Goal: Task Accomplishment & Management: Use online tool/utility

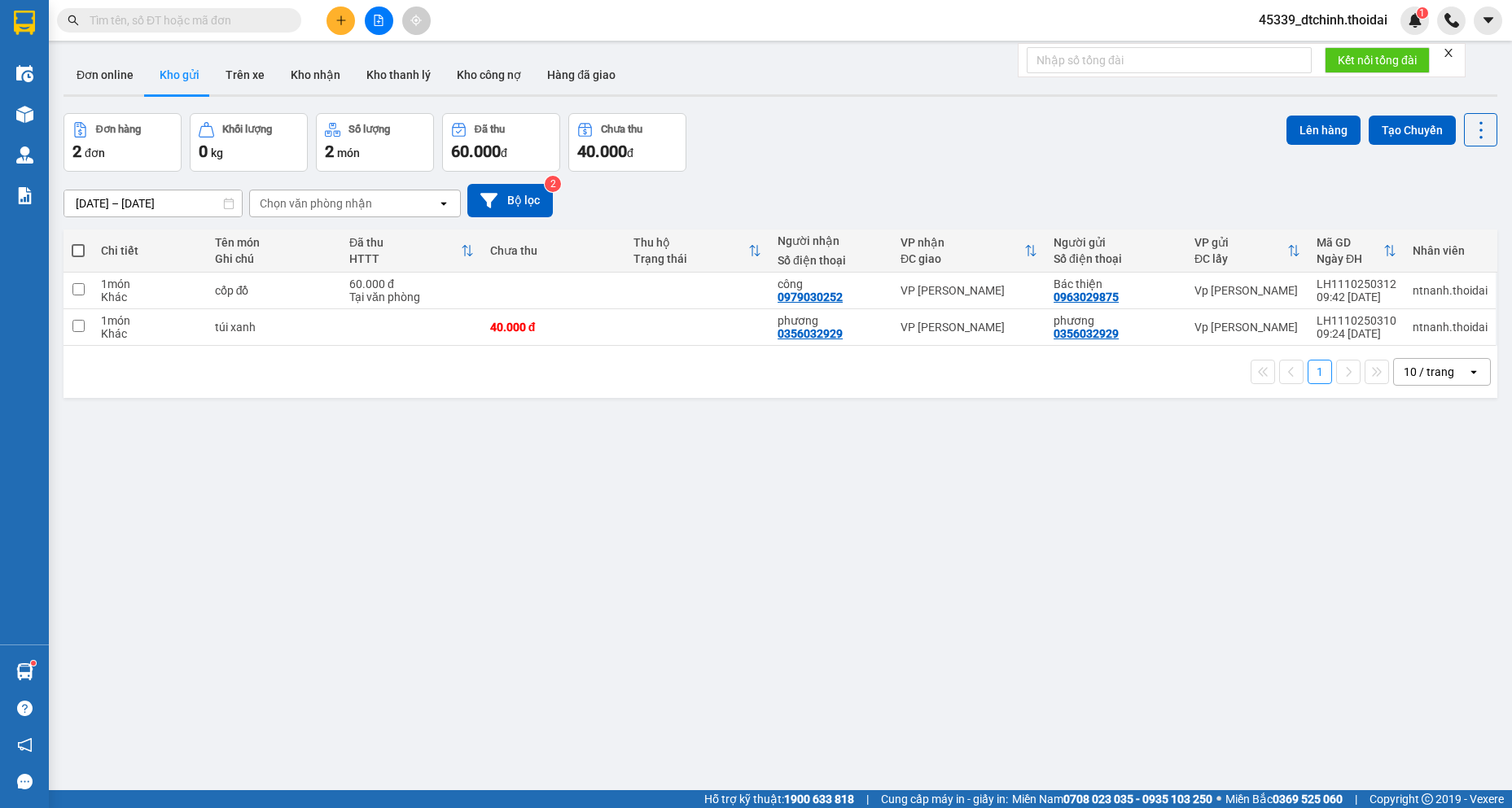
click at [156, 76] on button "Kho gửi" at bounding box center [179, 74] width 66 height 39
click at [334, 27] on button at bounding box center [341, 21] width 29 height 29
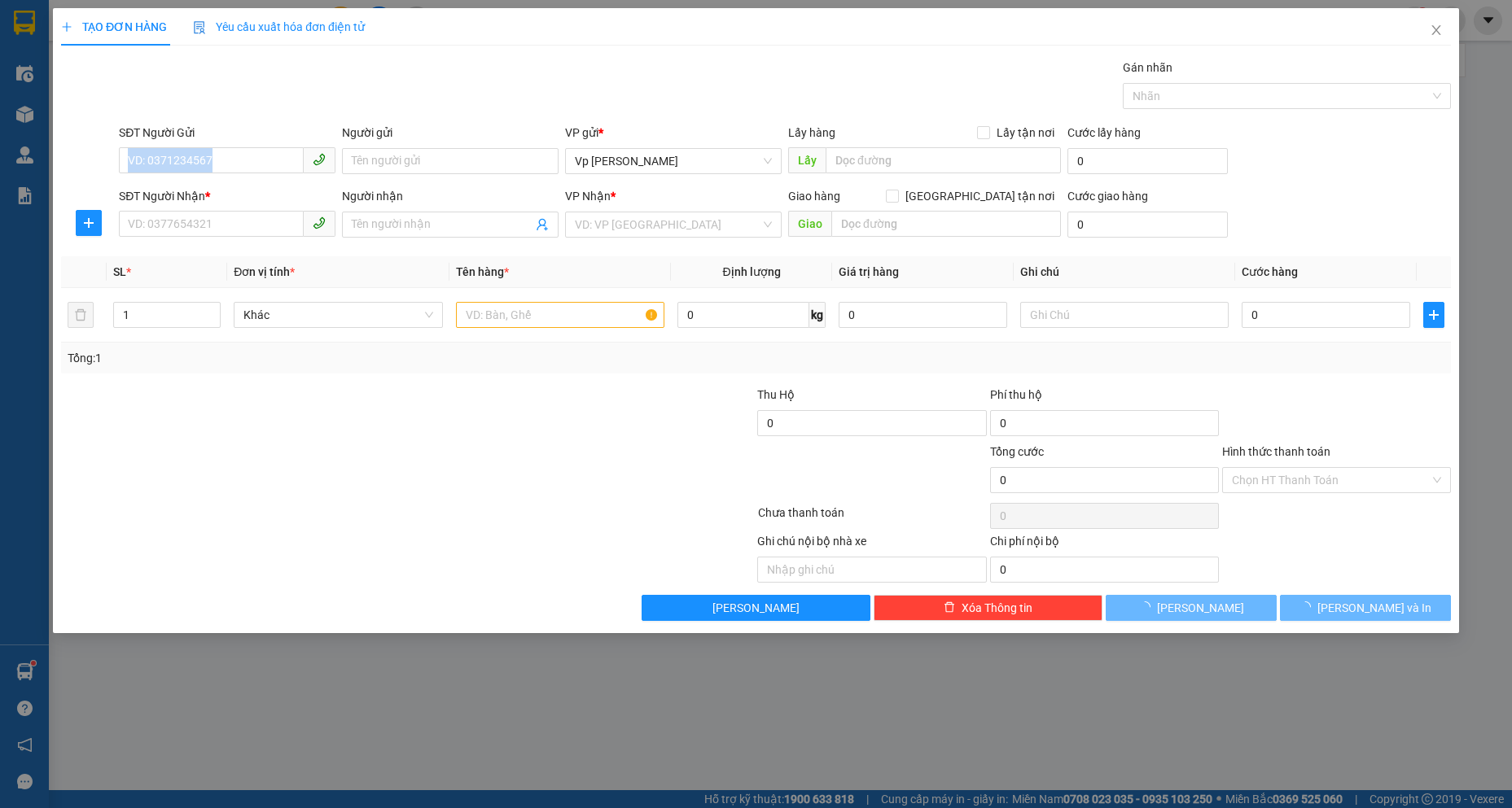
click at [218, 173] on div "SĐT Người Gửi VD: 0371234567" at bounding box center [227, 151] width 217 height 57
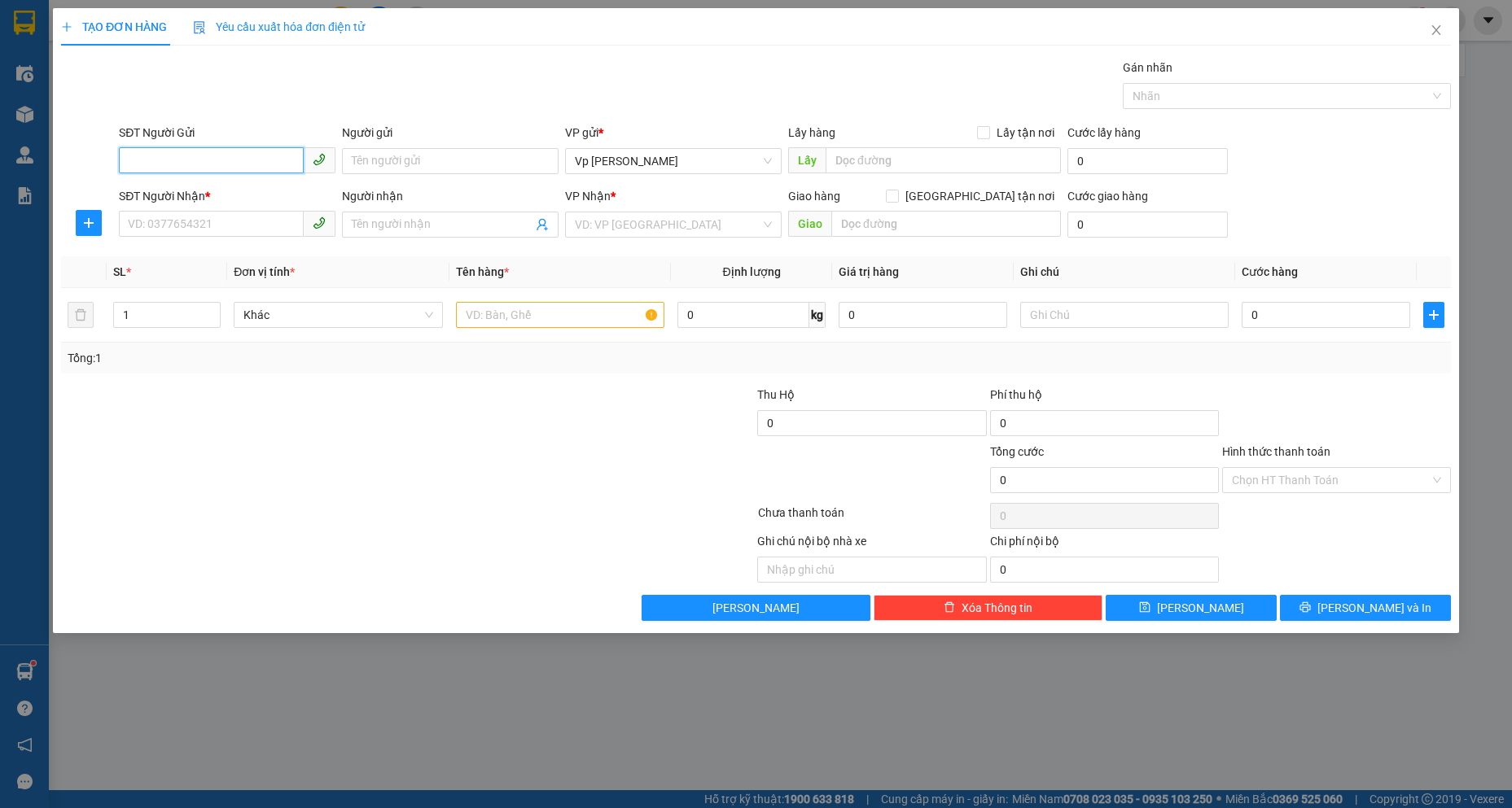
click at [253, 164] on input "SĐT Người Gửi" at bounding box center [211, 160] width 185 height 26
type input "0941553358"
click at [233, 195] on div "0941553358 - việt minh" at bounding box center [227, 193] width 197 height 18
type input "việt minh"
checkbox input "true"
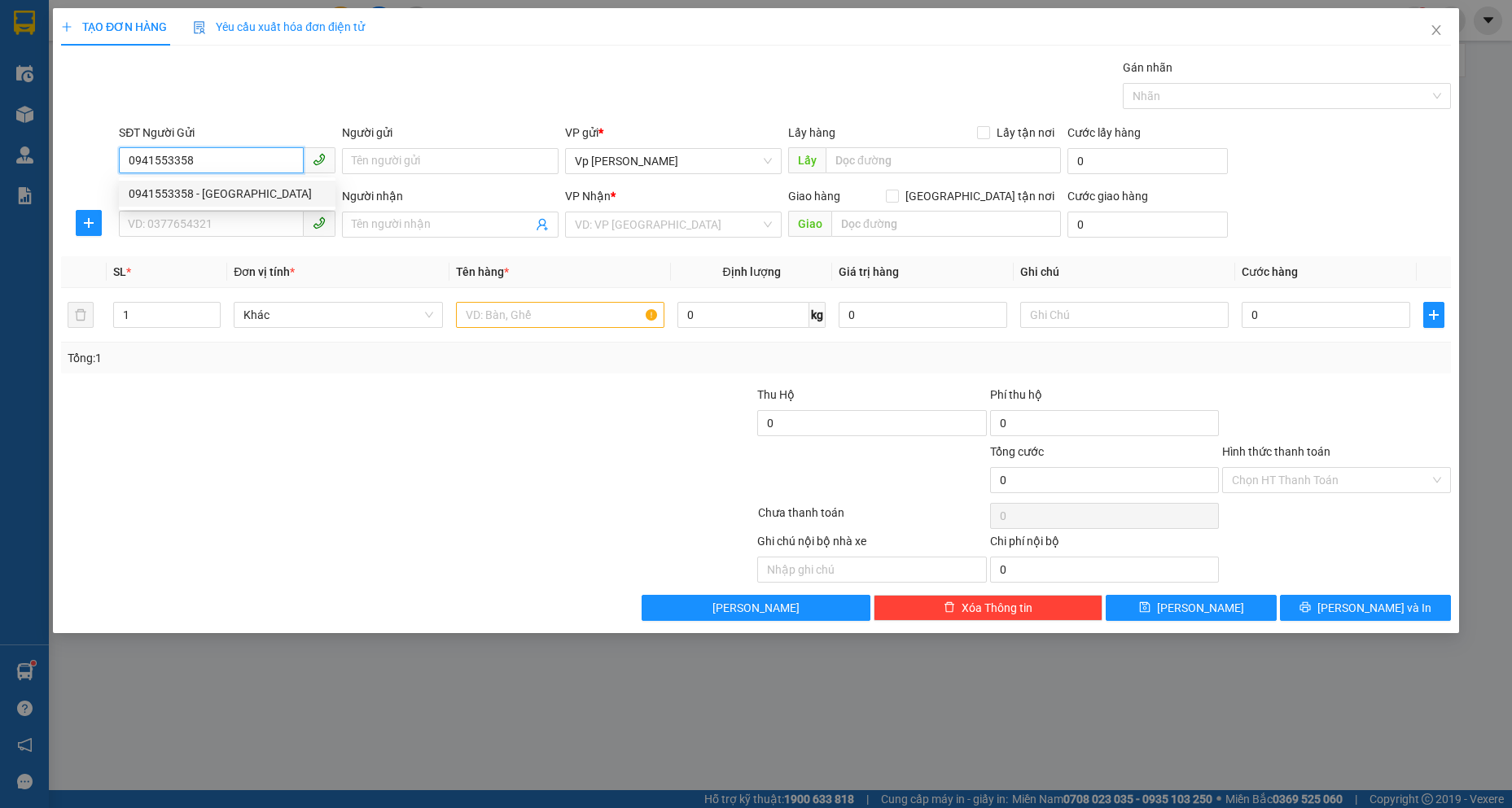
type input "bigc hđ"
type input "0941553358"
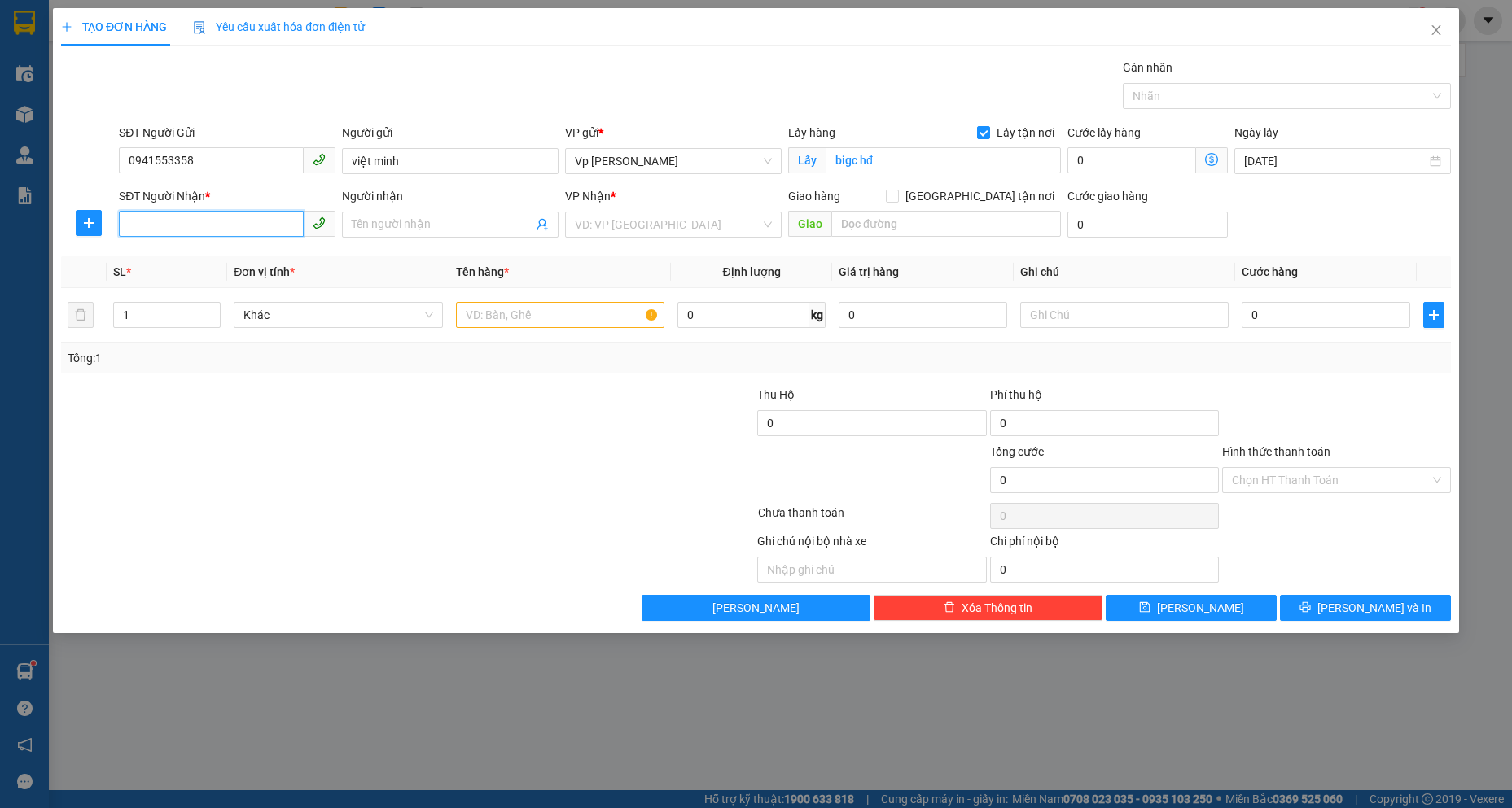
click at [219, 212] on input "SĐT Người Nhận *" at bounding box center [211, 223] width 185 height 26
click at [185, 283] on div "0913866595 - anh hiếu" at bounding box center [227, 283] width 197 height 18
type input "0913866595"
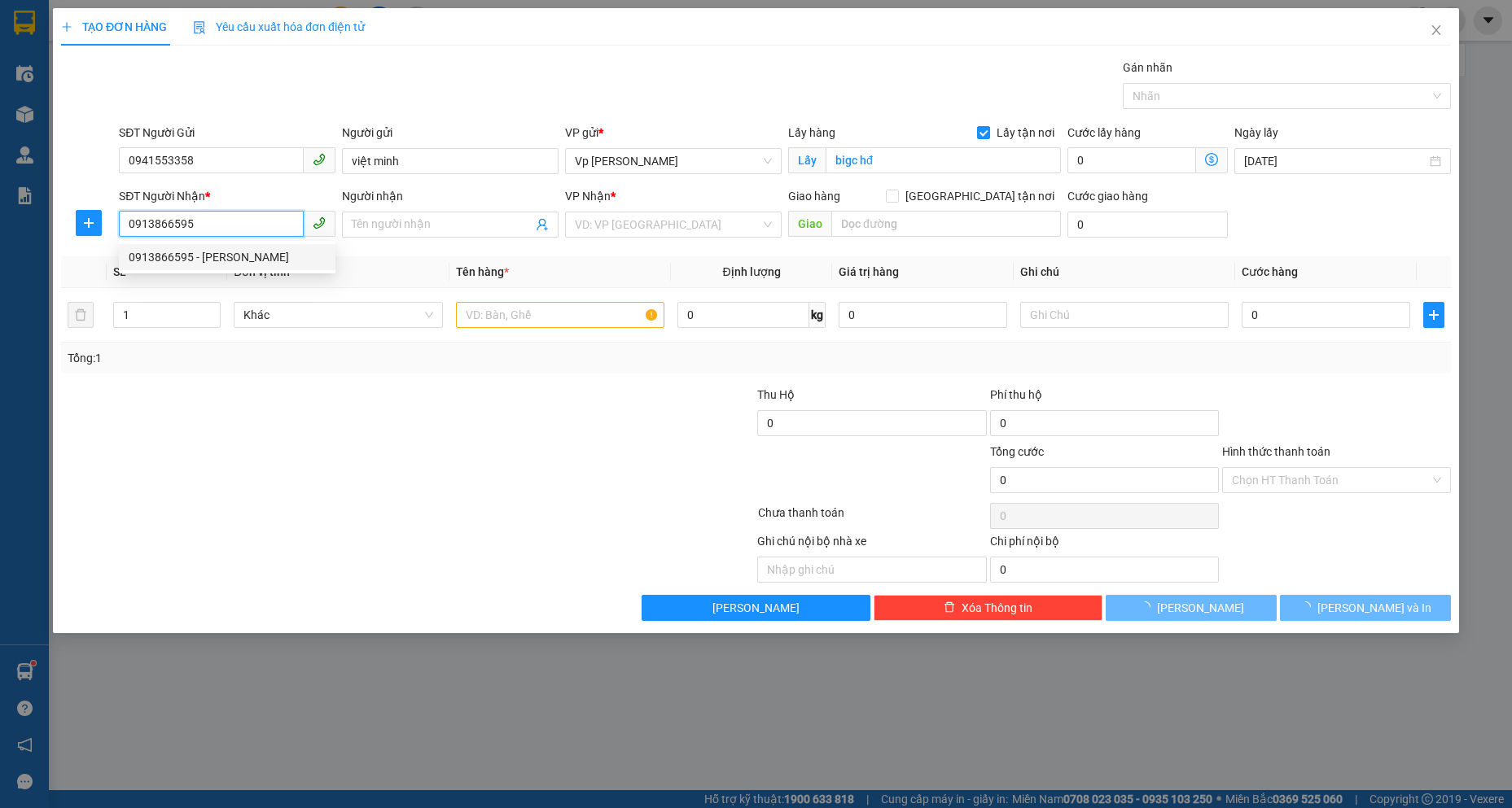
type input "anh hiếu"
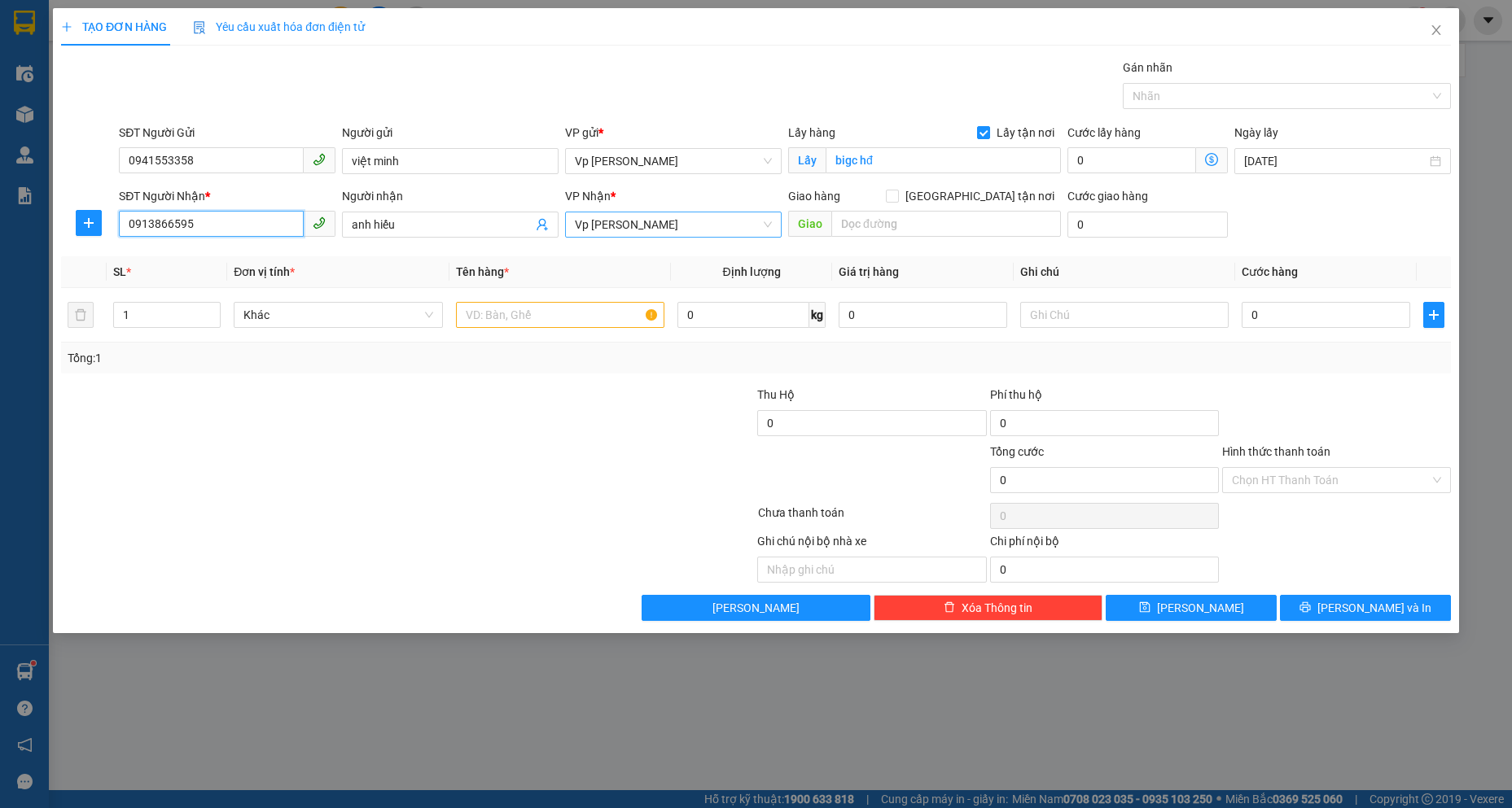
click at [670, 233] on span "Vp [PERSON_NAME]" at bounding box center [673, 224] width 197 height 25
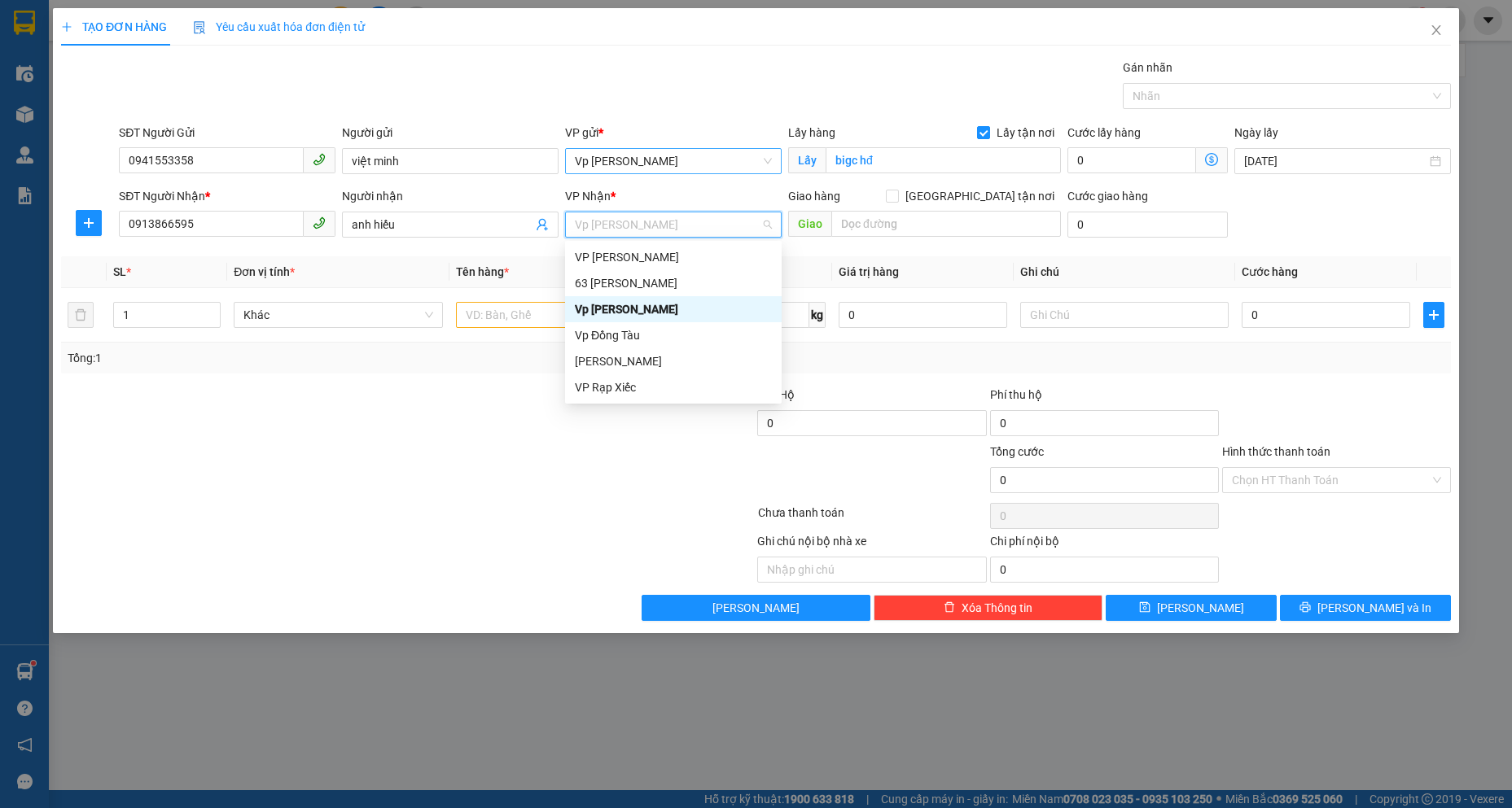
click at [656, 156] on span "Vp [PERSON_NAME]" at bounding box center [673, 161] width 197 height 25
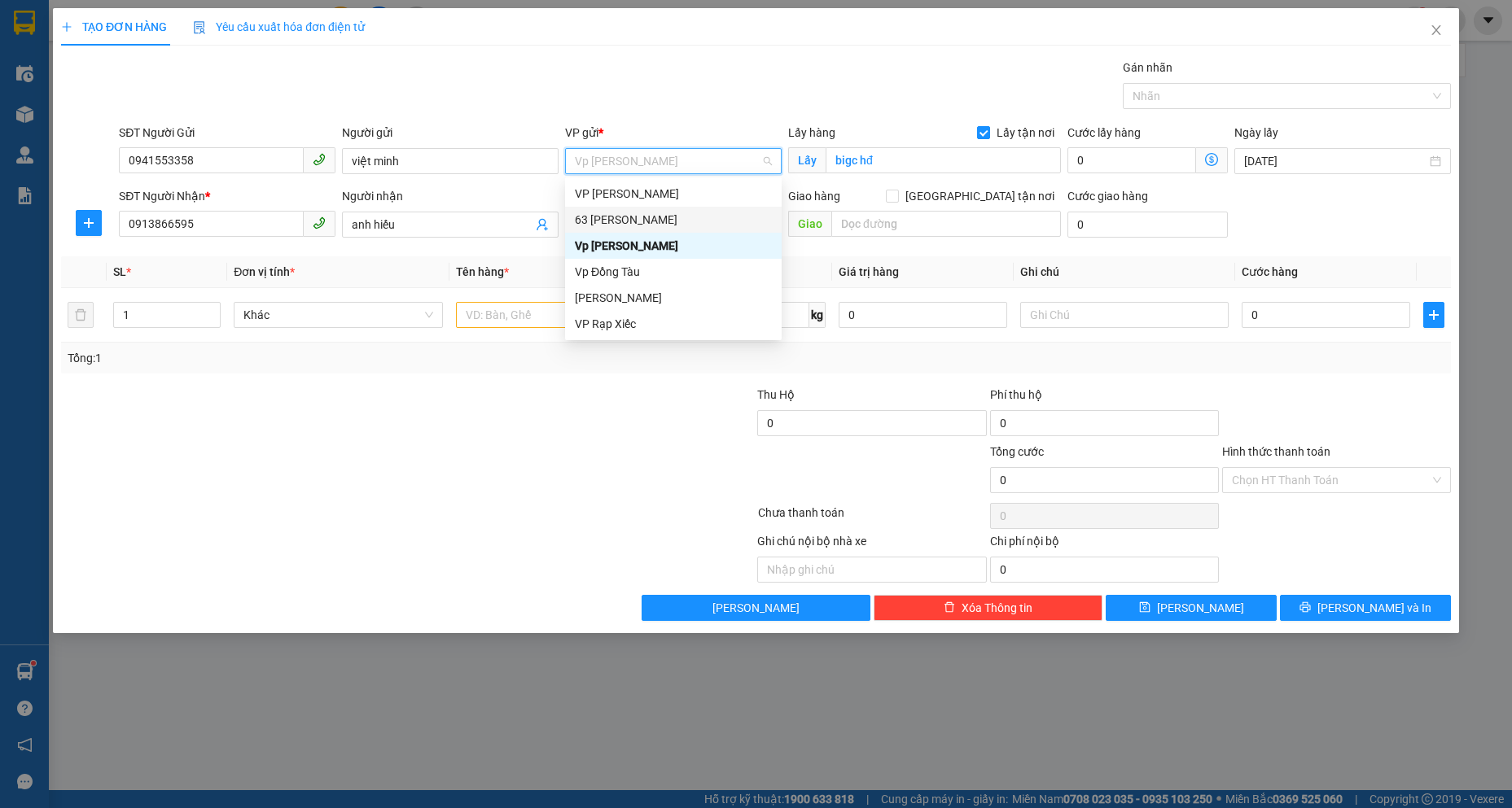
click at [646, 223] on div "63 [PERSON_NAME]" at bounding box center [673, 219] width 197 height 18
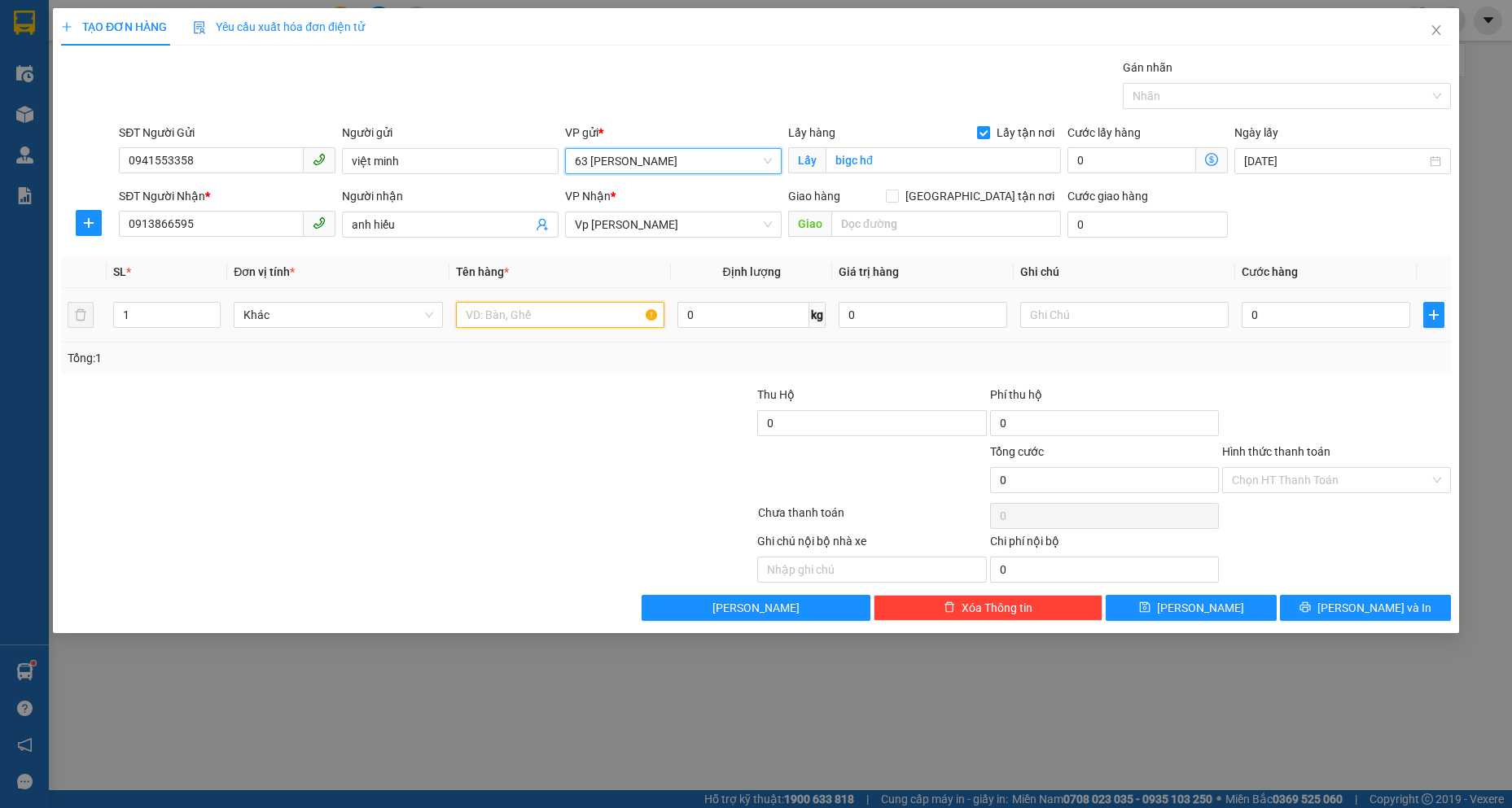
click at [604, 302] on input "text" at bounding box center [560, 315] width 208 height 26
type input "decal"
click at [1292, 317] on input "0" at bounding box center [1325, 315] width 168 height 26
type input "1"
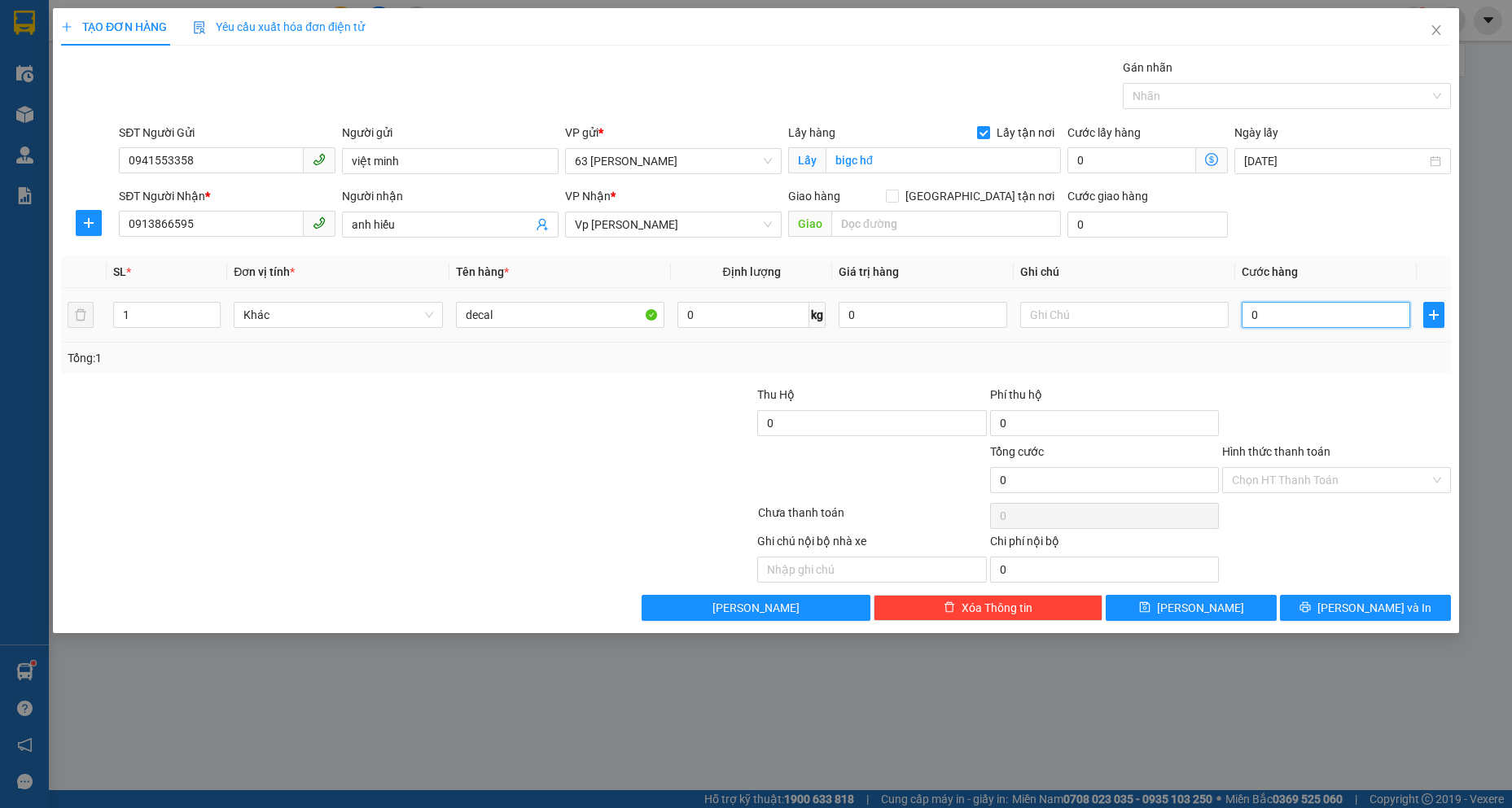
type input "1"
type input "11"
type input "110"
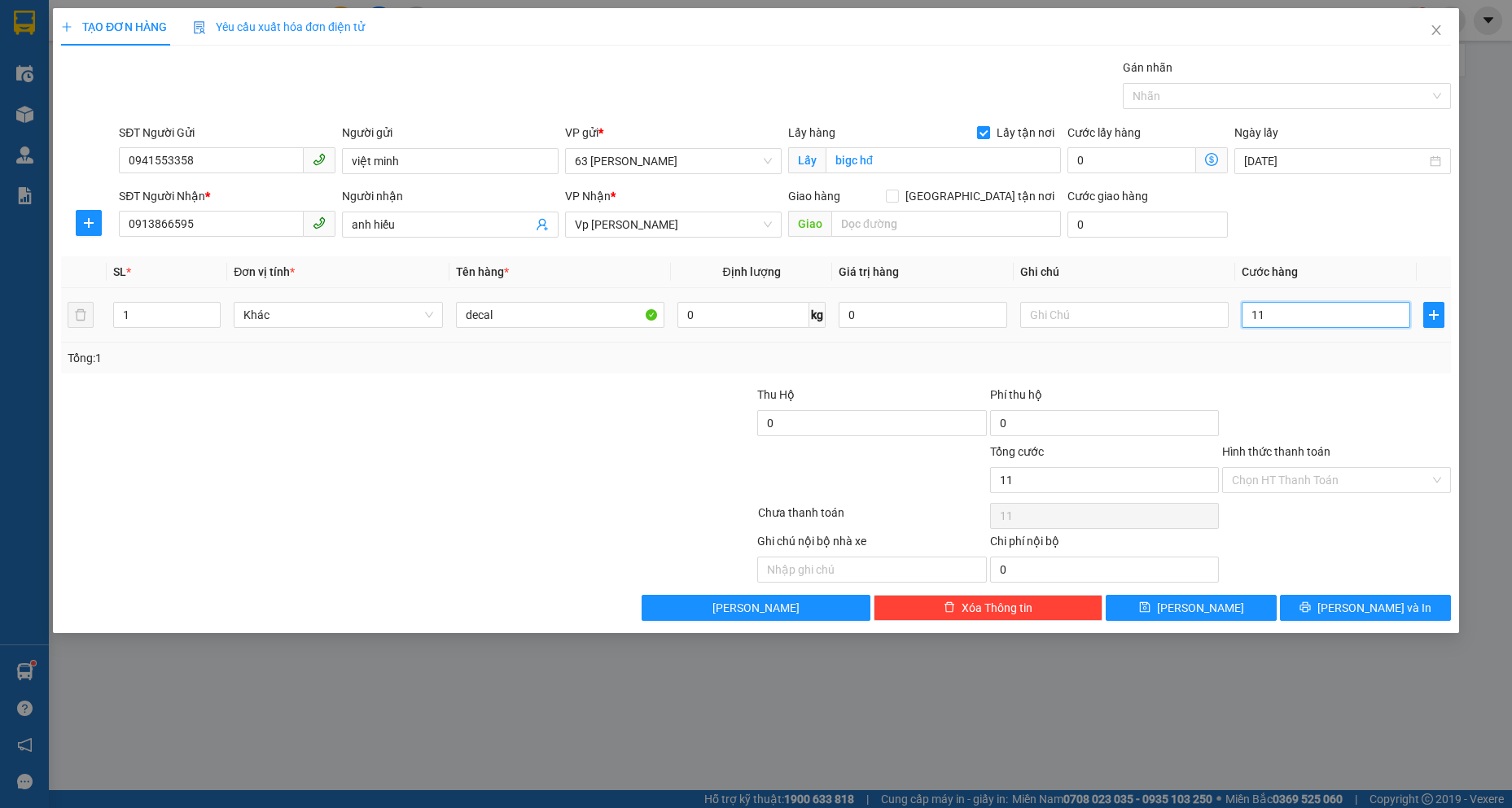
type input "110"
type input "110.000"
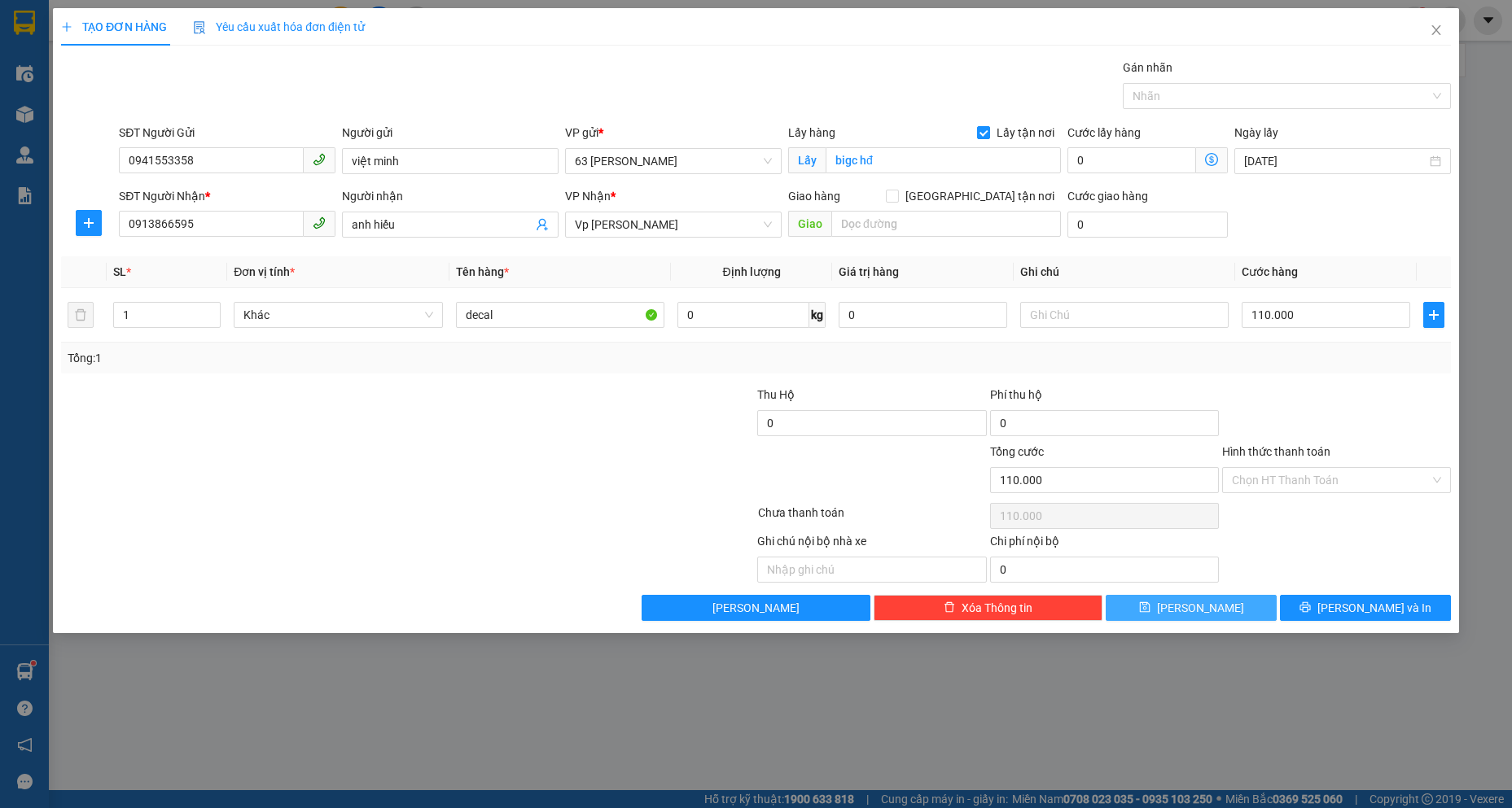
click at [1221, 605] on button "Lưu" at bounding box center [1191, 607] width 171 height 26
checkbox input "false"
type input "0"
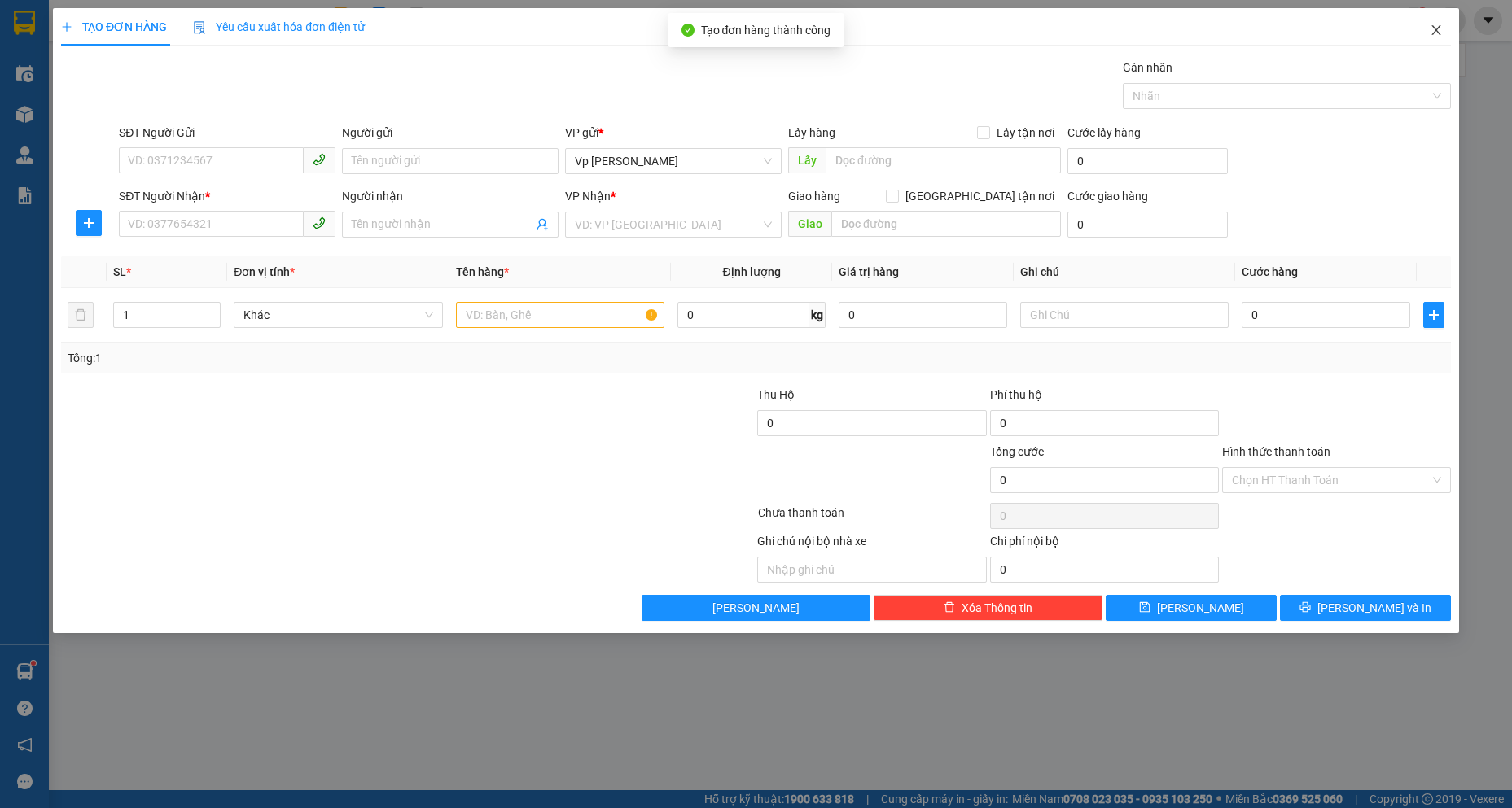
click at [1440, 32] on icon "close" at bounding box center [1436, 30] width 13 height 13
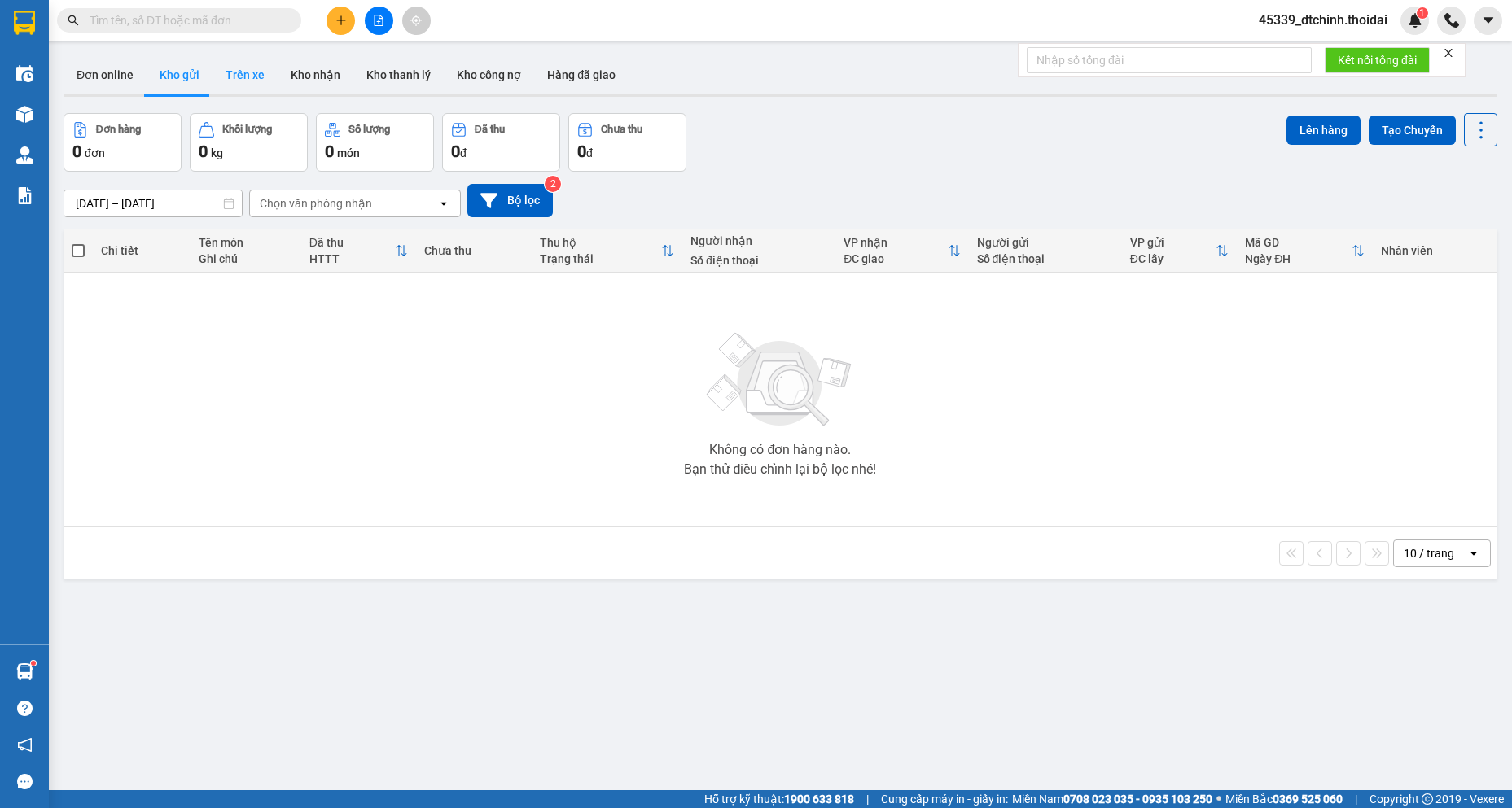
drag, startPoint x: 195, startPoint y: 80, endPoint x: 212, endPoint y: 80, distance: 17.0
click at [210, 80] on div "Đơn online Kho gửi Trên xe Kho nhận Kho thanh lý Kho công nợ Hàng đã giao" at bounding box center [780, 76] width 1433 height 43
click at [200, 88] on button "Kho gửi" at bounding box center [179, 74] width 66 height 39
click at [237, 71] on button "Trên xe" at bounding box center [245, 74] width 65 height 39
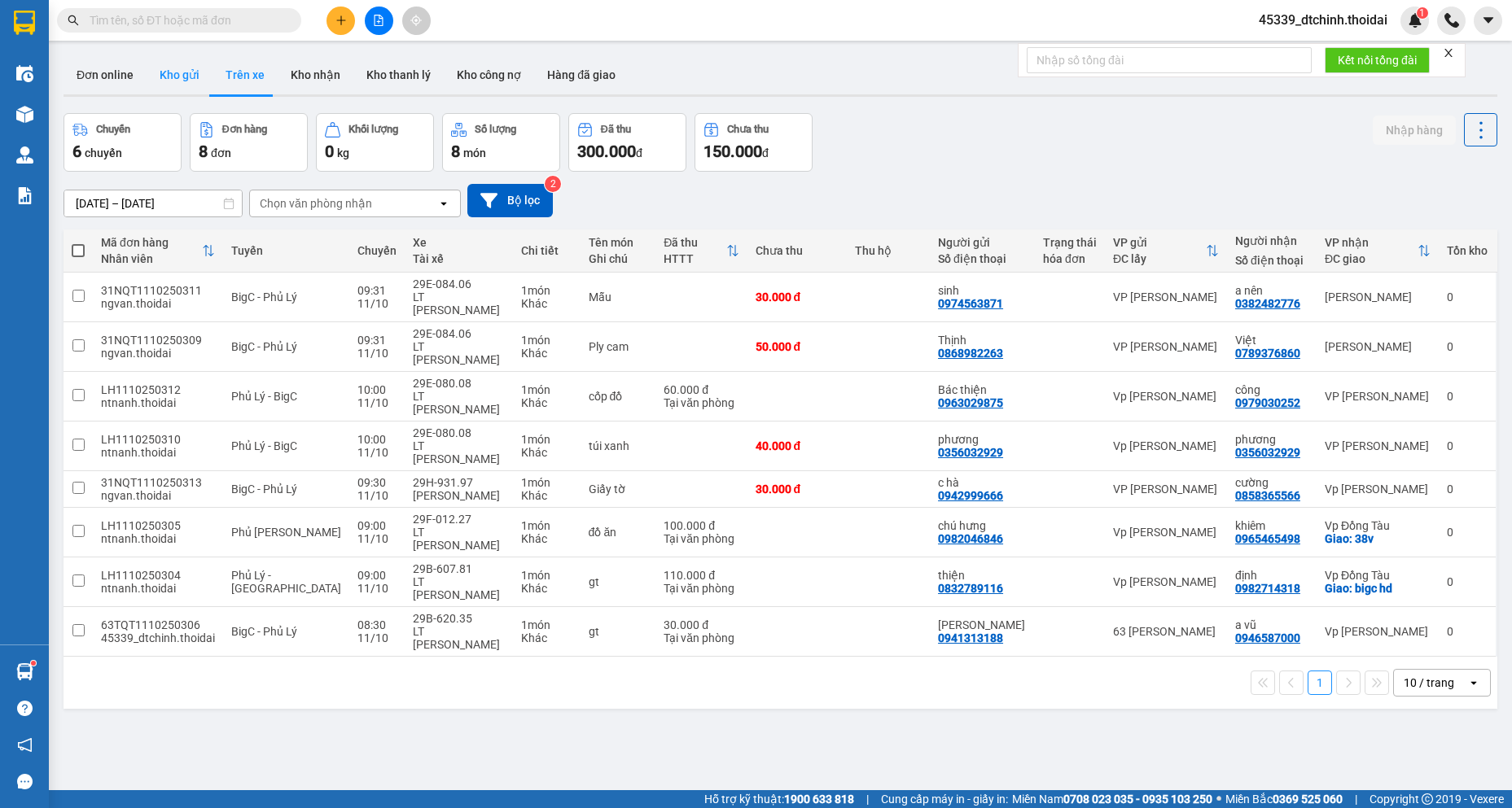
click at [201, 85] on button "Kho gửi" at bounding box center [179, 74] width 66 height 39
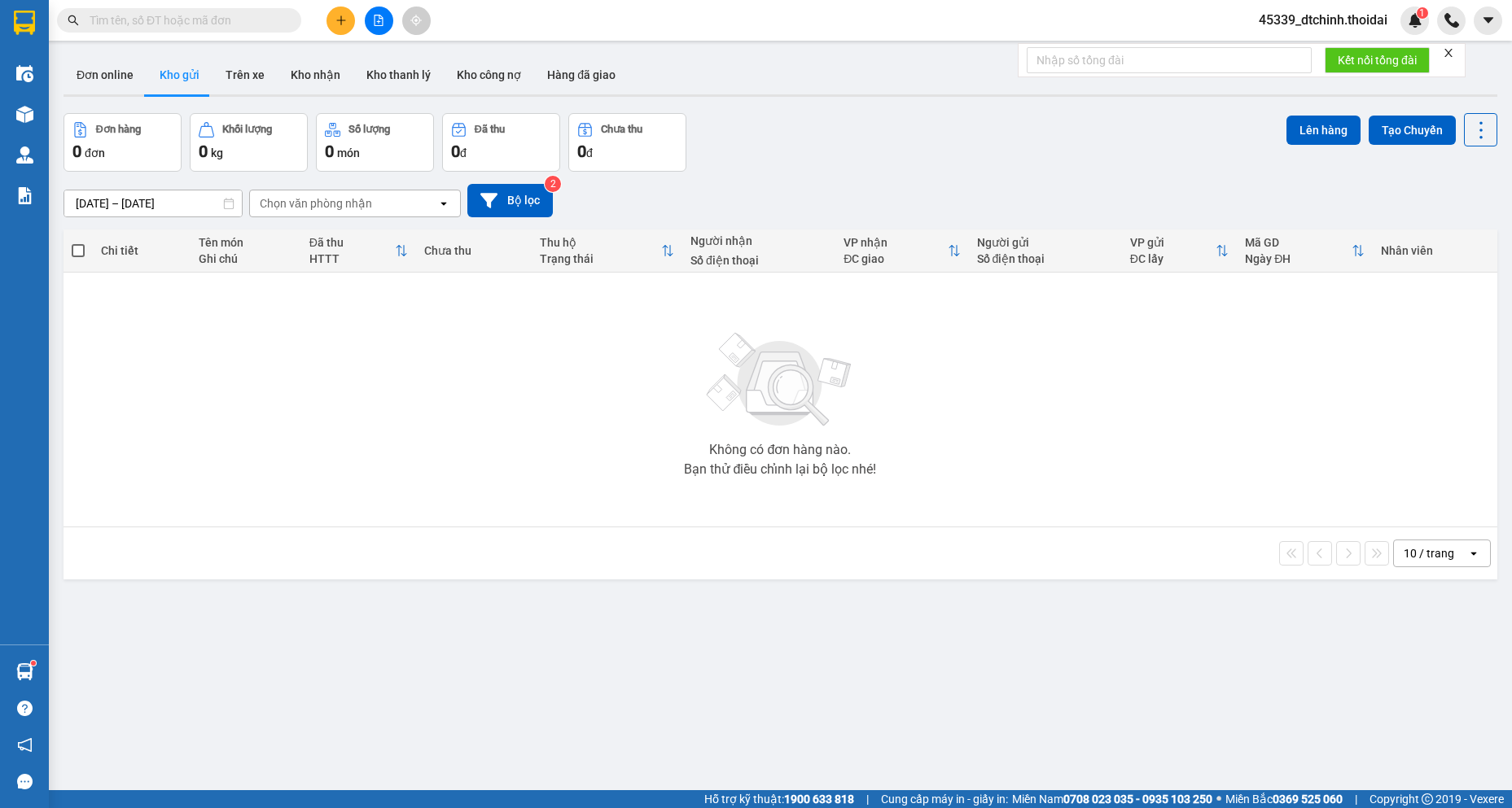
click at [1392, 19] on span "45339_dtchinh.thoidai" at bounding box center [1322, 20] width 155 height 20
click at [1322, 52] on span "Đăng xuất" at bounding box center [1329, 50] width 121 height 18
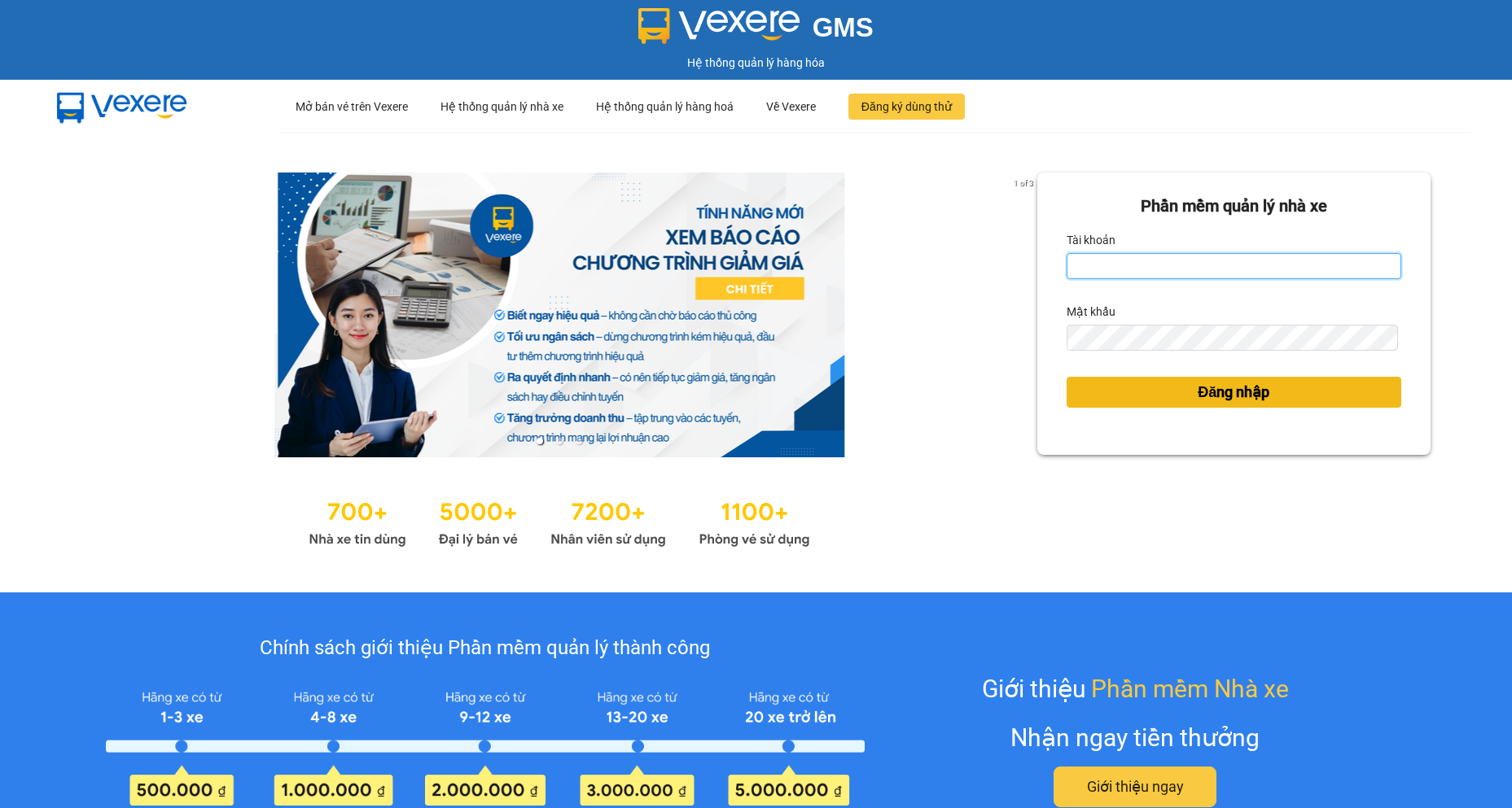
type input "dtchinh.thoidai"
click at [1161, 377] on button "Đăng nhập" at bounding box center [1233, 392] width 334 height 31
click at [1156, 384] on button "Đăng nhập" at bounding box center [1233, 392] width 334 height 31
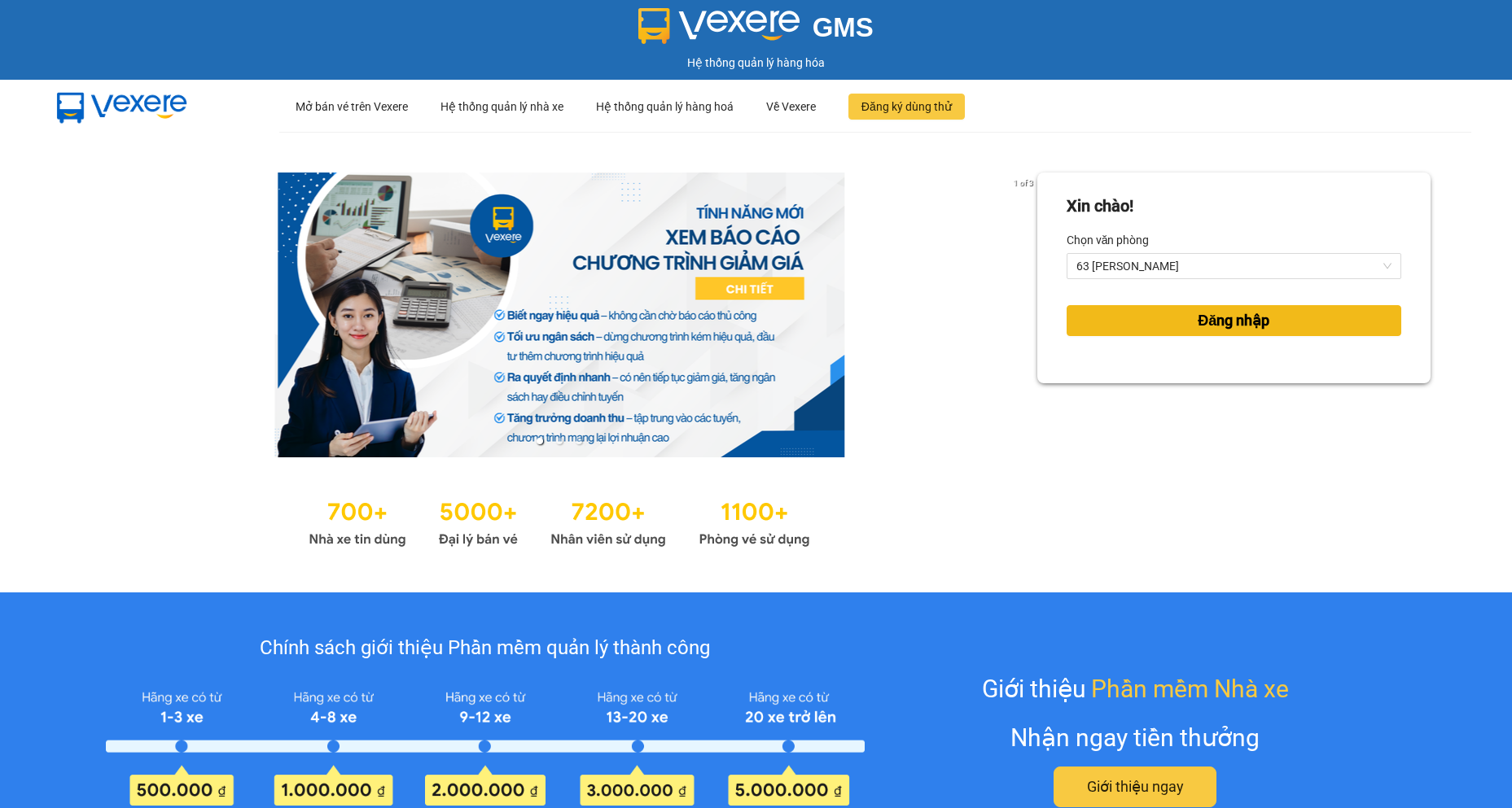
click at [1198, 327] on span "Đăng nhập" at bounding box center [1233, 320] width 72 height 23
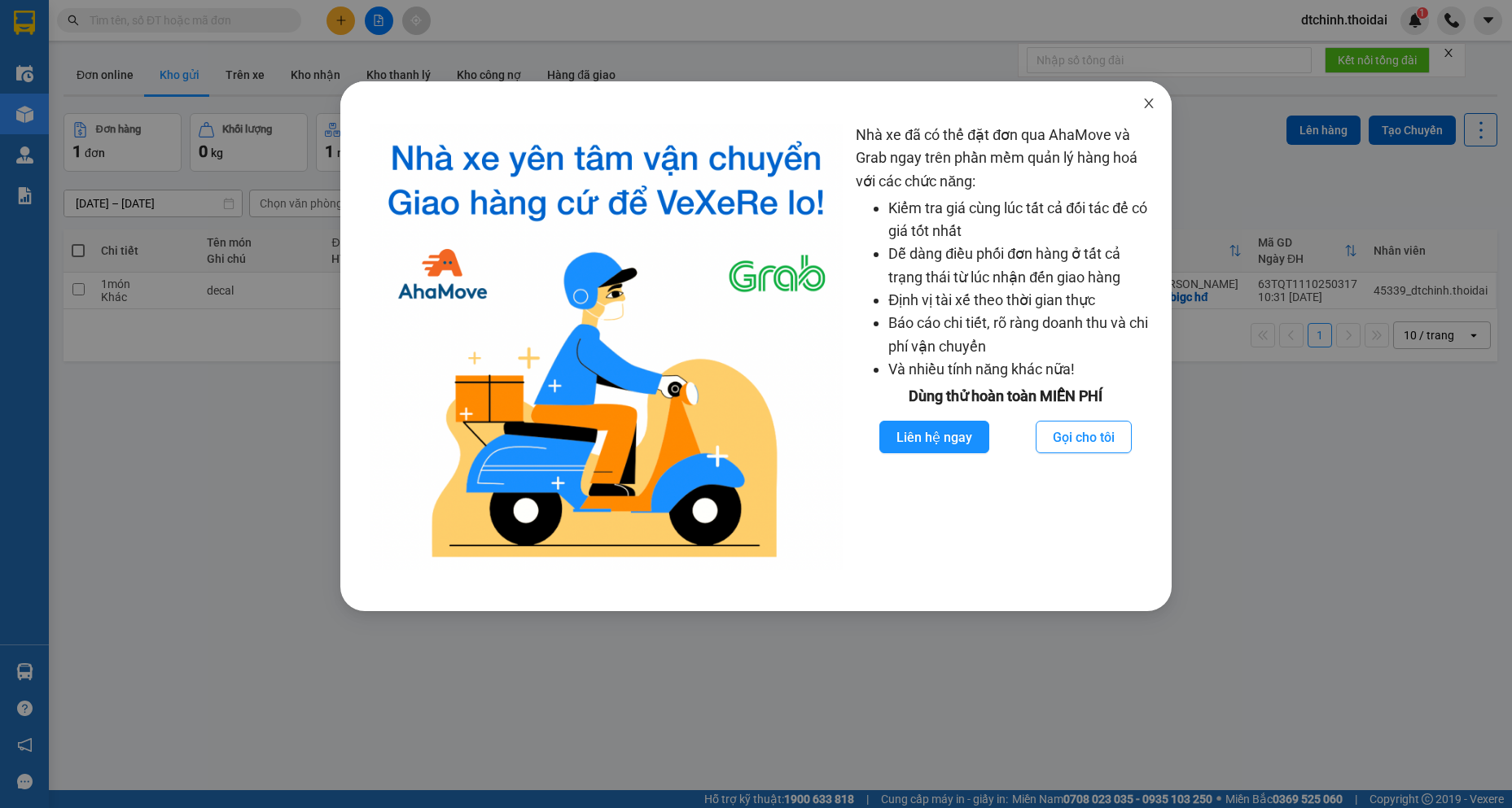
click at [1145, 96] on span "Close" at bounding box center [1149, 104] width 46 height 46
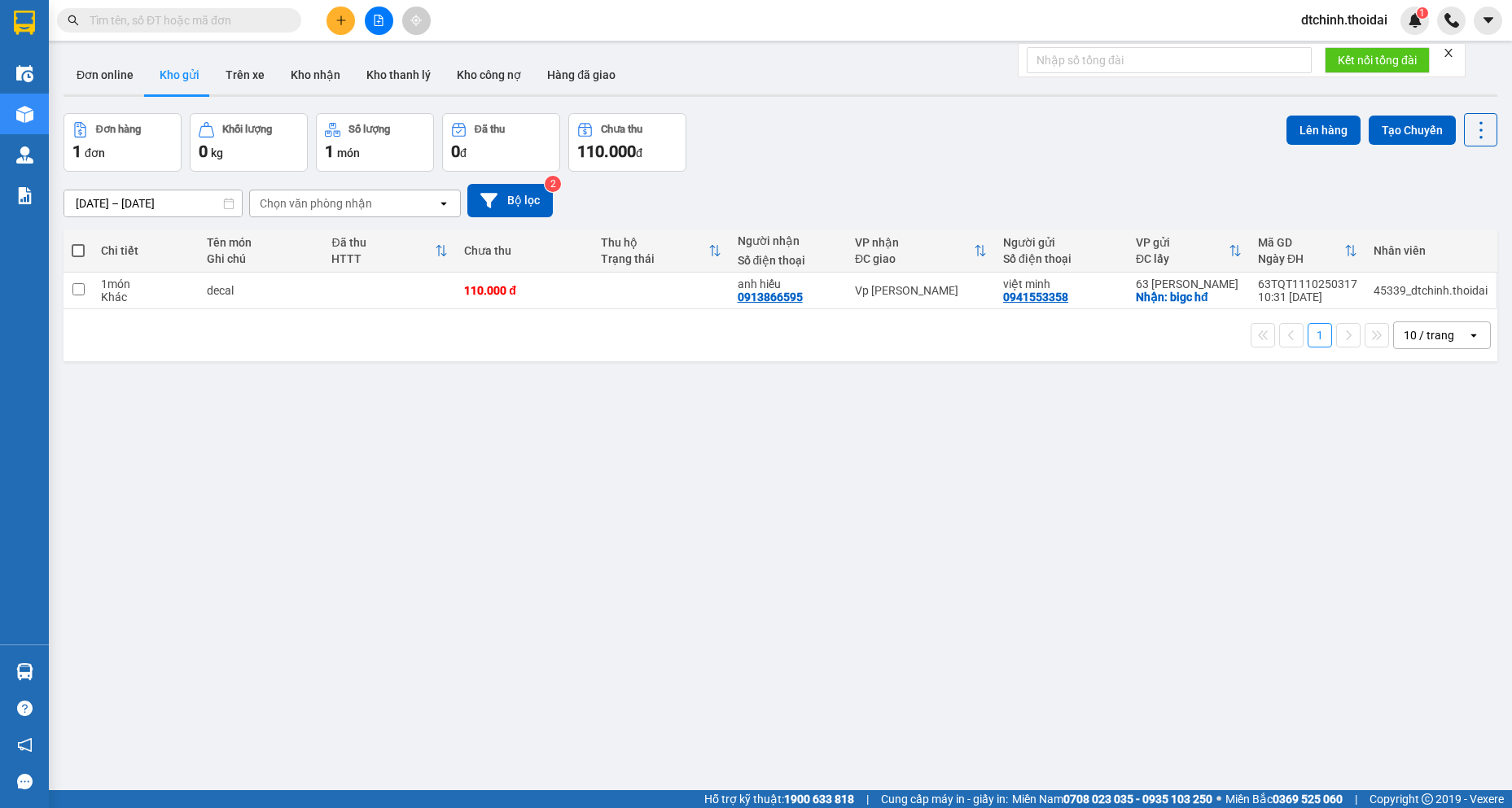
click at [259, 301] on td "decal" at bounding box center [261, 290] width 124 height 36
checkbox input "true"
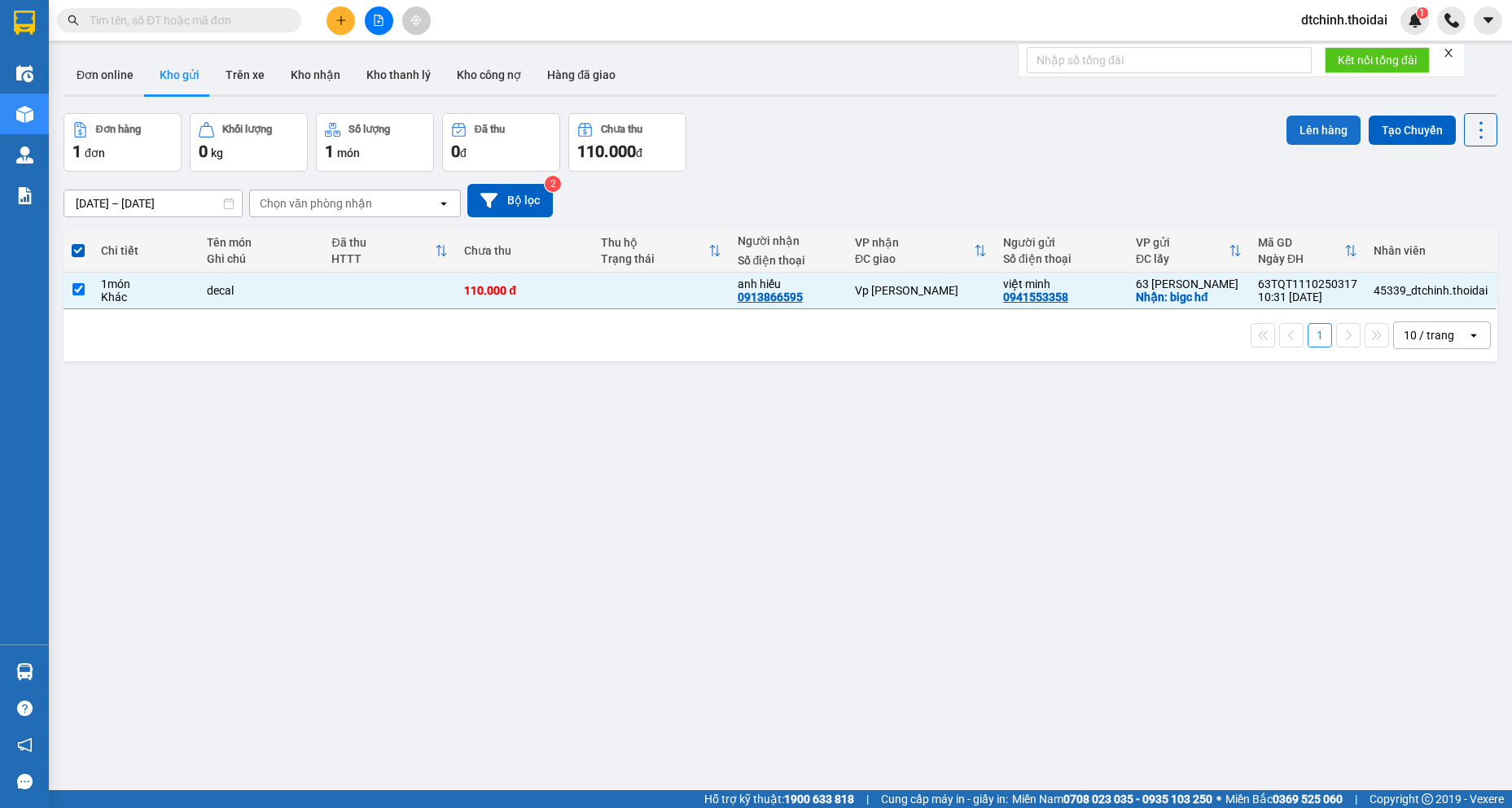
click at [1305, 118] on button "Lên hàng" at bounding box center [1323, 130] width 74 height 30
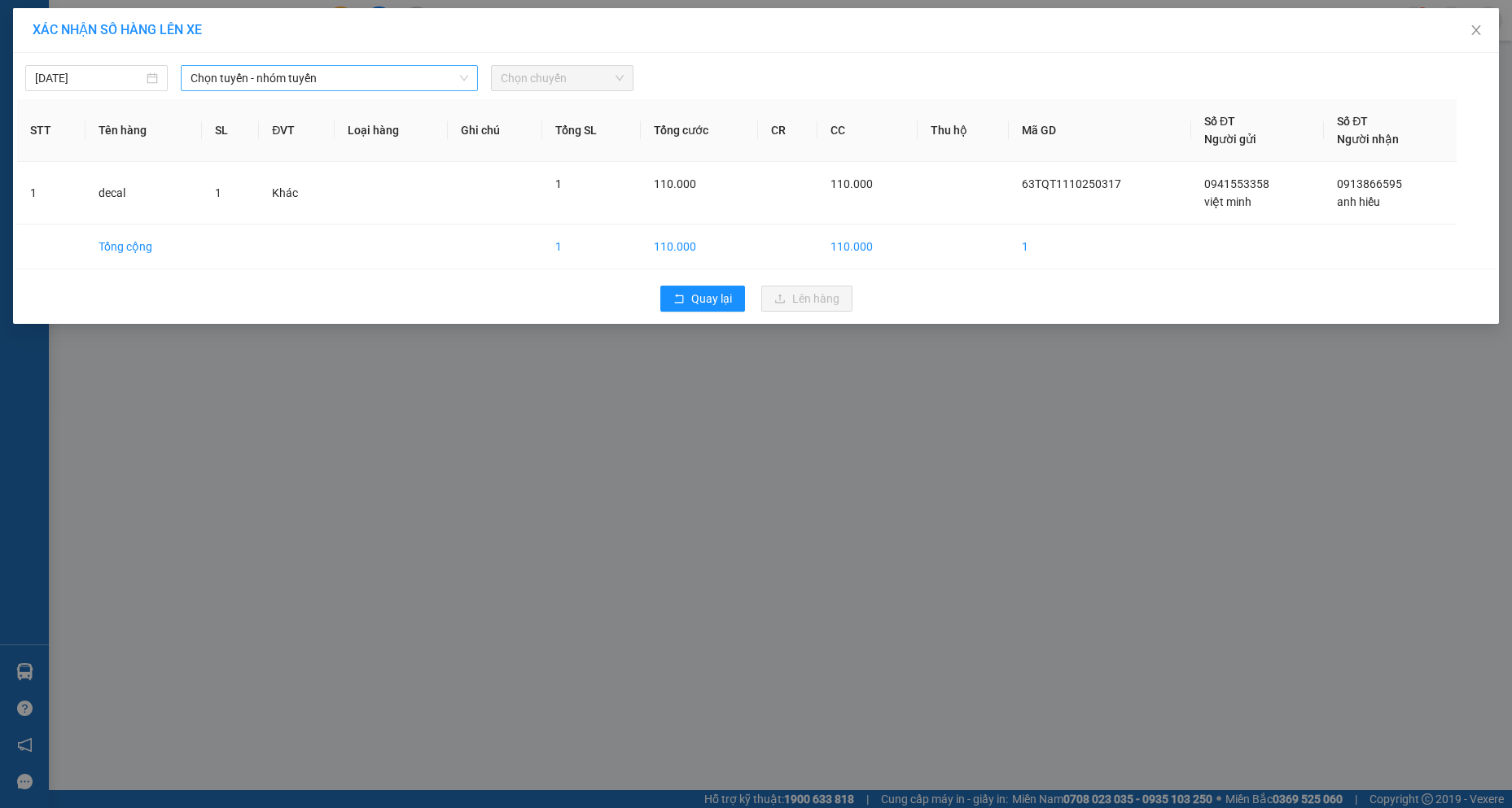
click at [239, 78] on span "Chọn tuyến - nhóm tuyến" at bounding box center [329, 78] width 279 height 25
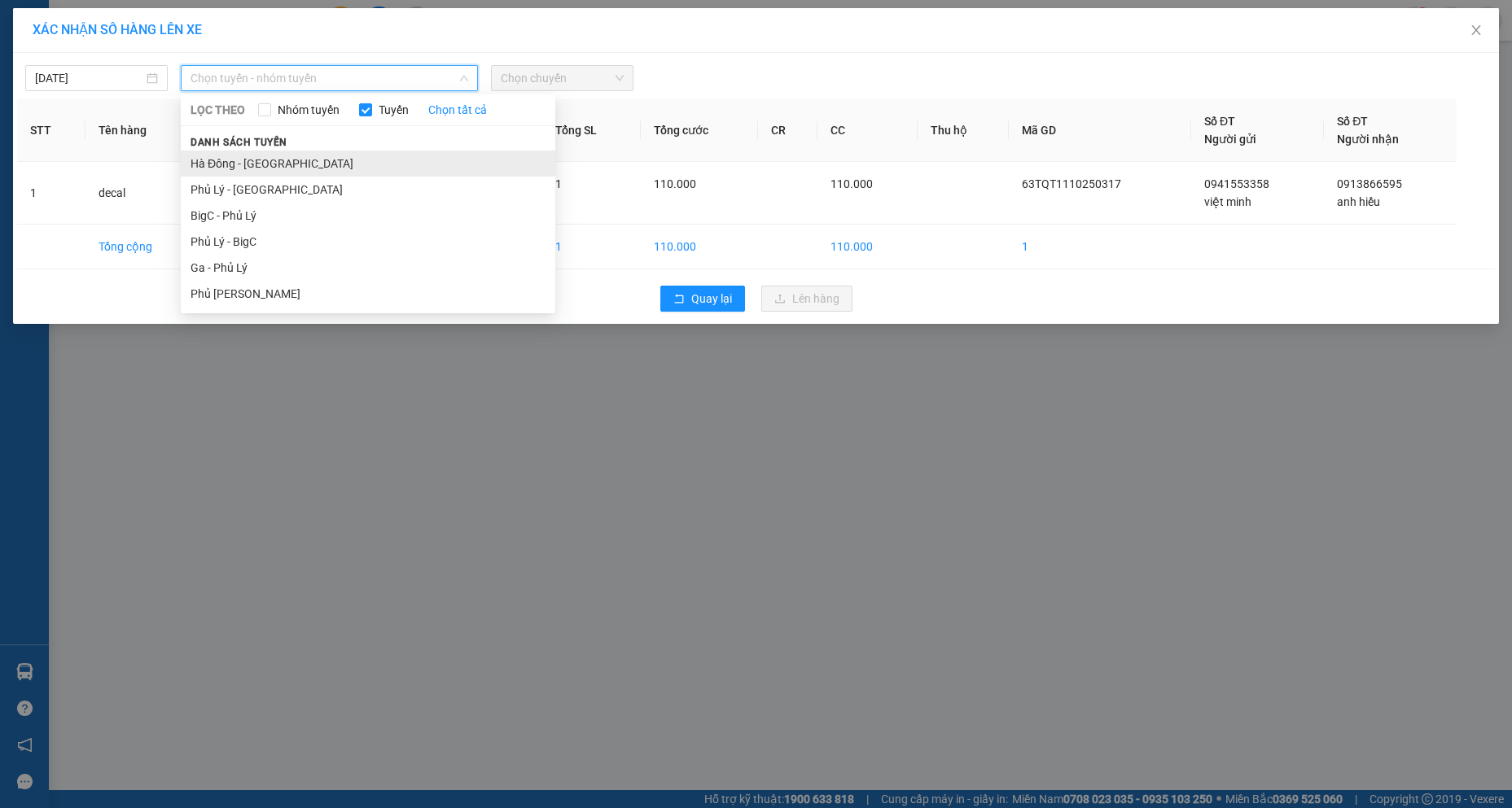
click at [239, 162] on li "Hà Đông - [GEOGRAPHIC_DATA]" at bounding box center [367, 163] width 374 height 26
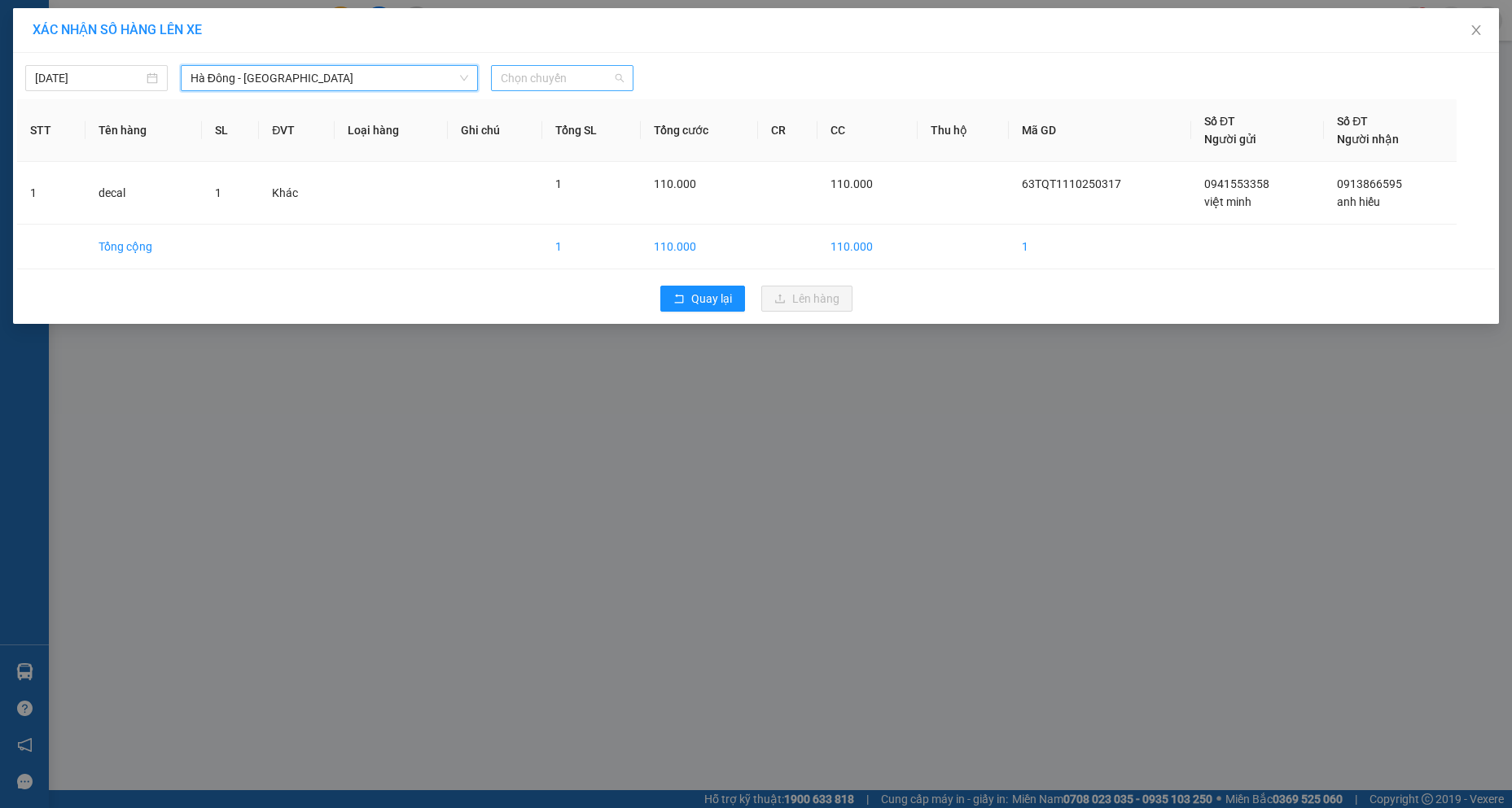
click at [566, 70] on span "Chọn chuyến" at bounding box center [561, 78] width 123 height 25
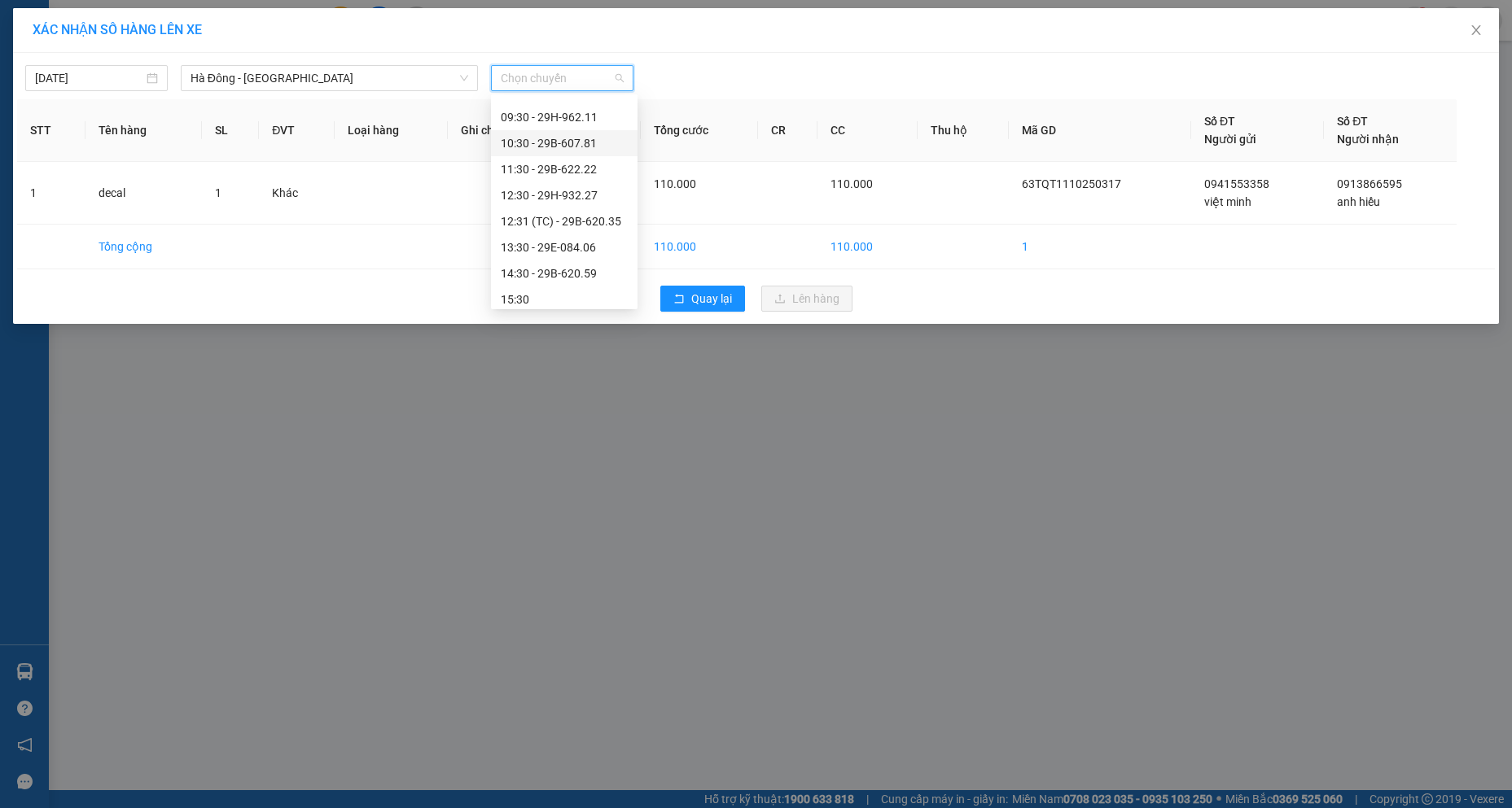
click at [593, 139] on div "10:30 - 29B-607.81" at bounding box center [564, 143] width 127 height 18
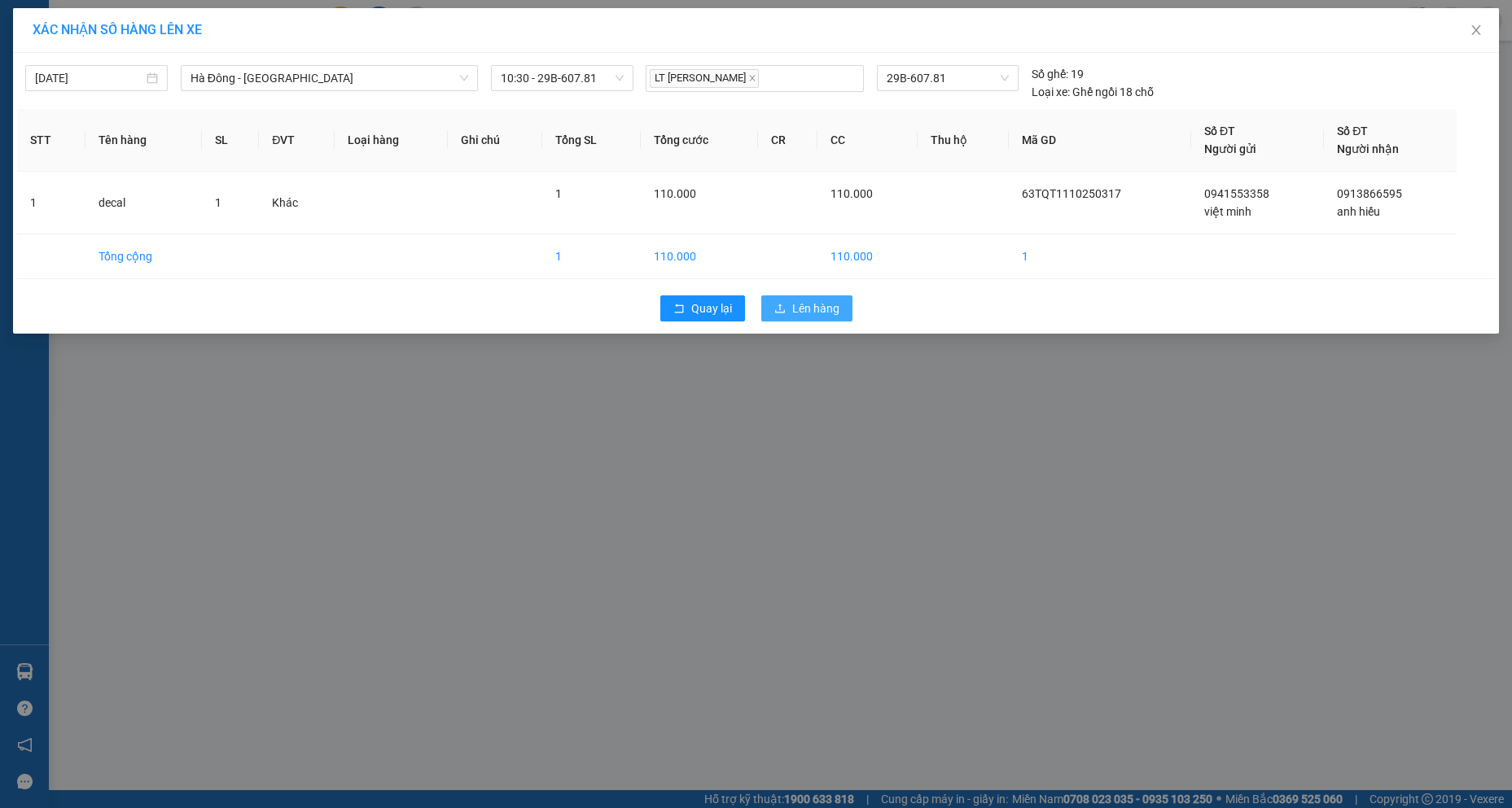
click at [813, 313] on span "Lên hàng" at bounding box center [816, 308] width 47 height 18
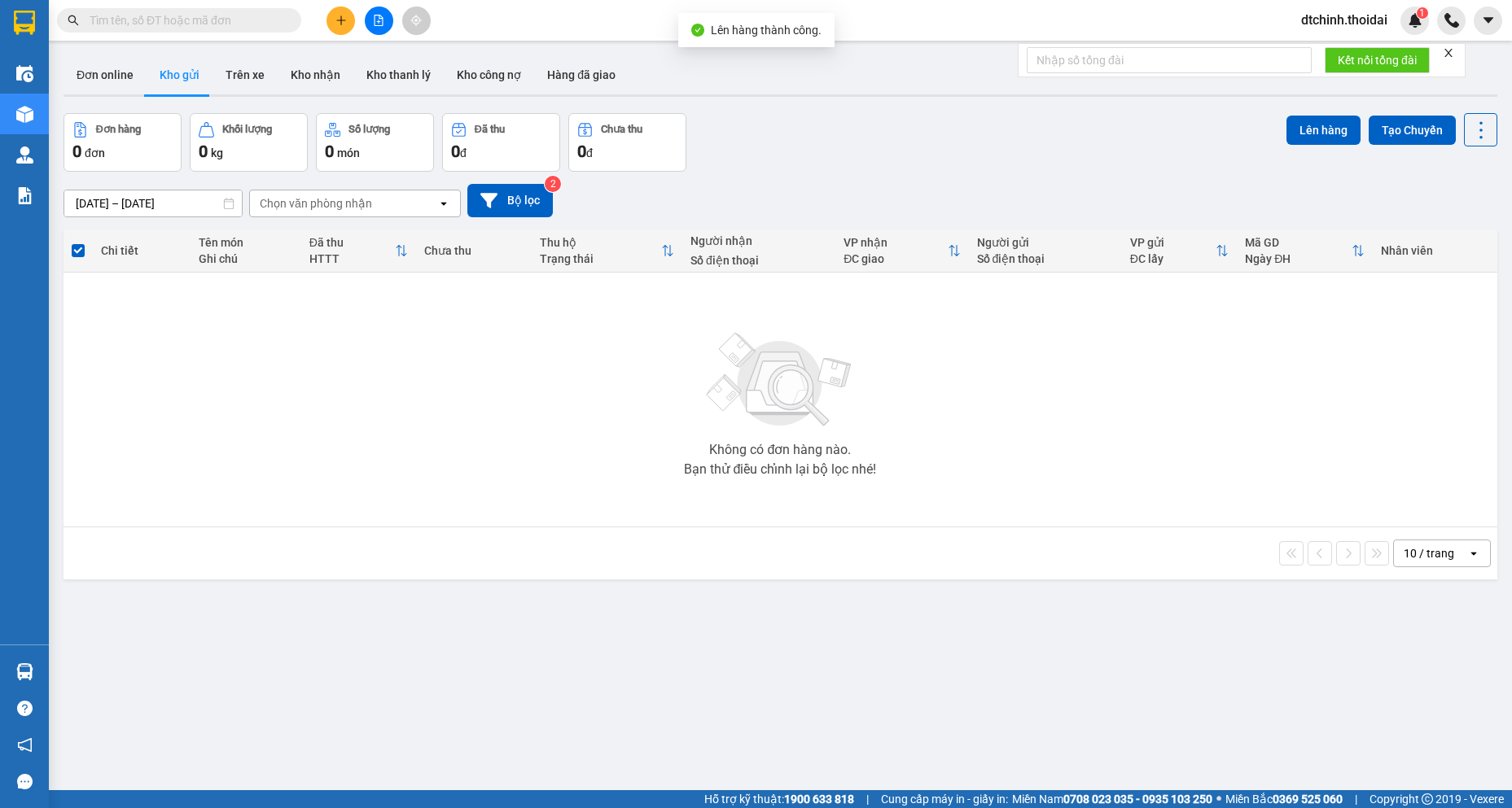
click at [1347, 17] on span "dtchinh.thoidai" at bounding box center [1344, 20] width 113 height 20
click at [1313, 53] on span "Đăng xuất" at bounding box center [1350, 50] width 80 height 18
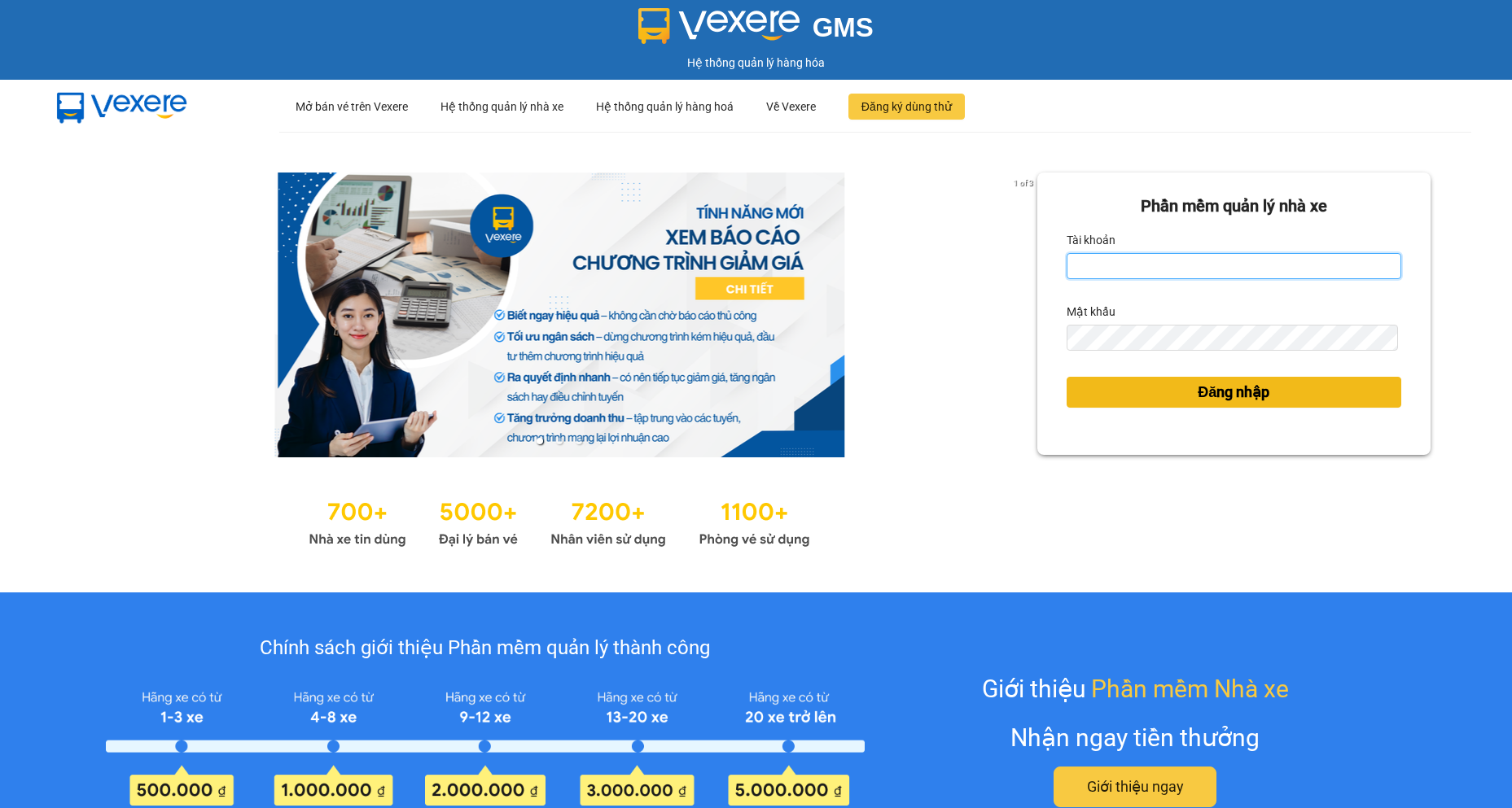
type input "dtchinh.thoidai"
click at [1152, 388] on button "Đăng nhập" at bounding box center [1233, 392] width 334 height 31
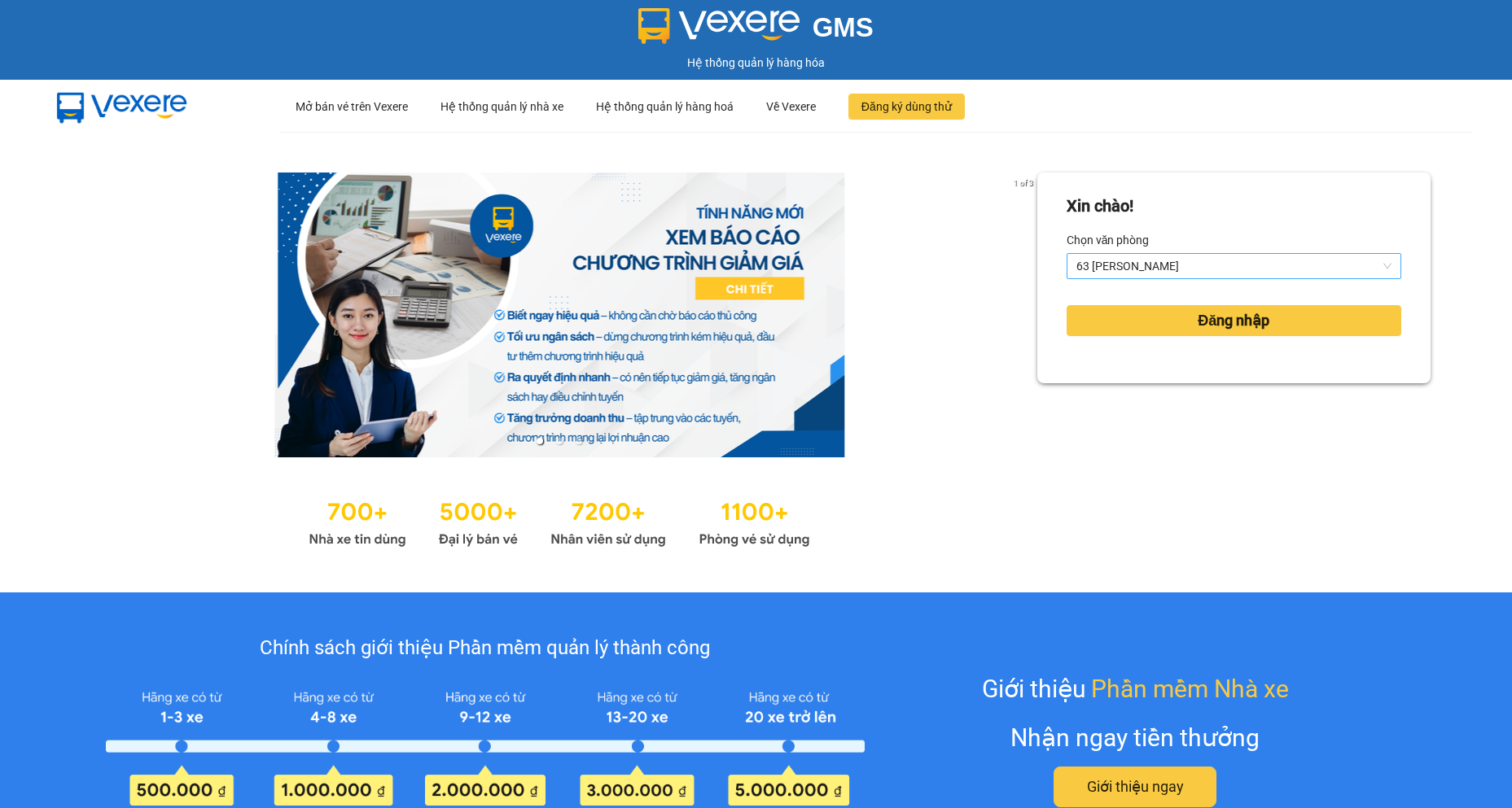
click at [1122, 267] on span "63 [PERSON_NAME]" at bounding box center [1233, 266] width 315 height 25
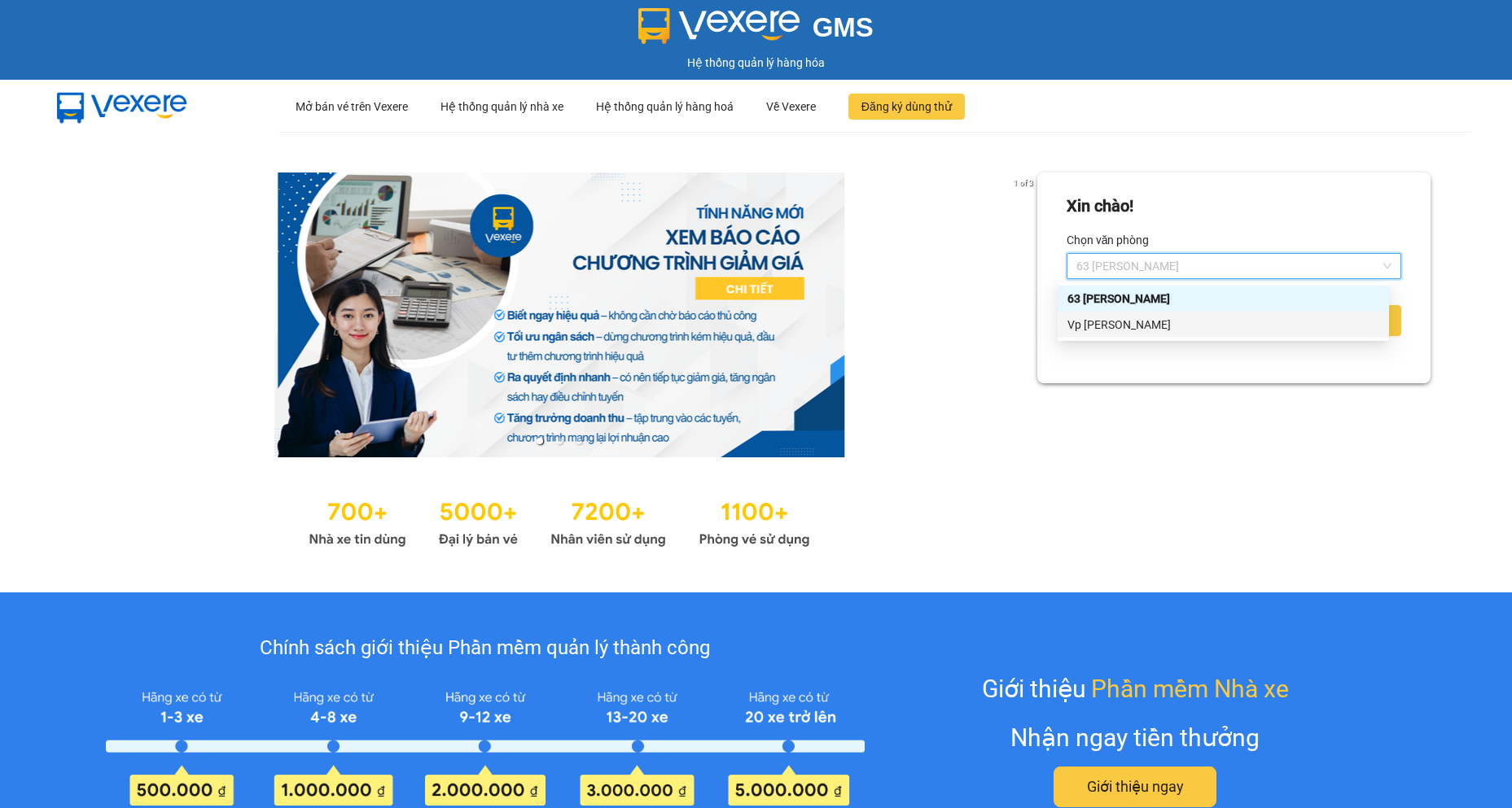
click at [1114, 313] on div "Vp [PERSON_NAME]" at bounding box center [1222, 324] width 331 height 26
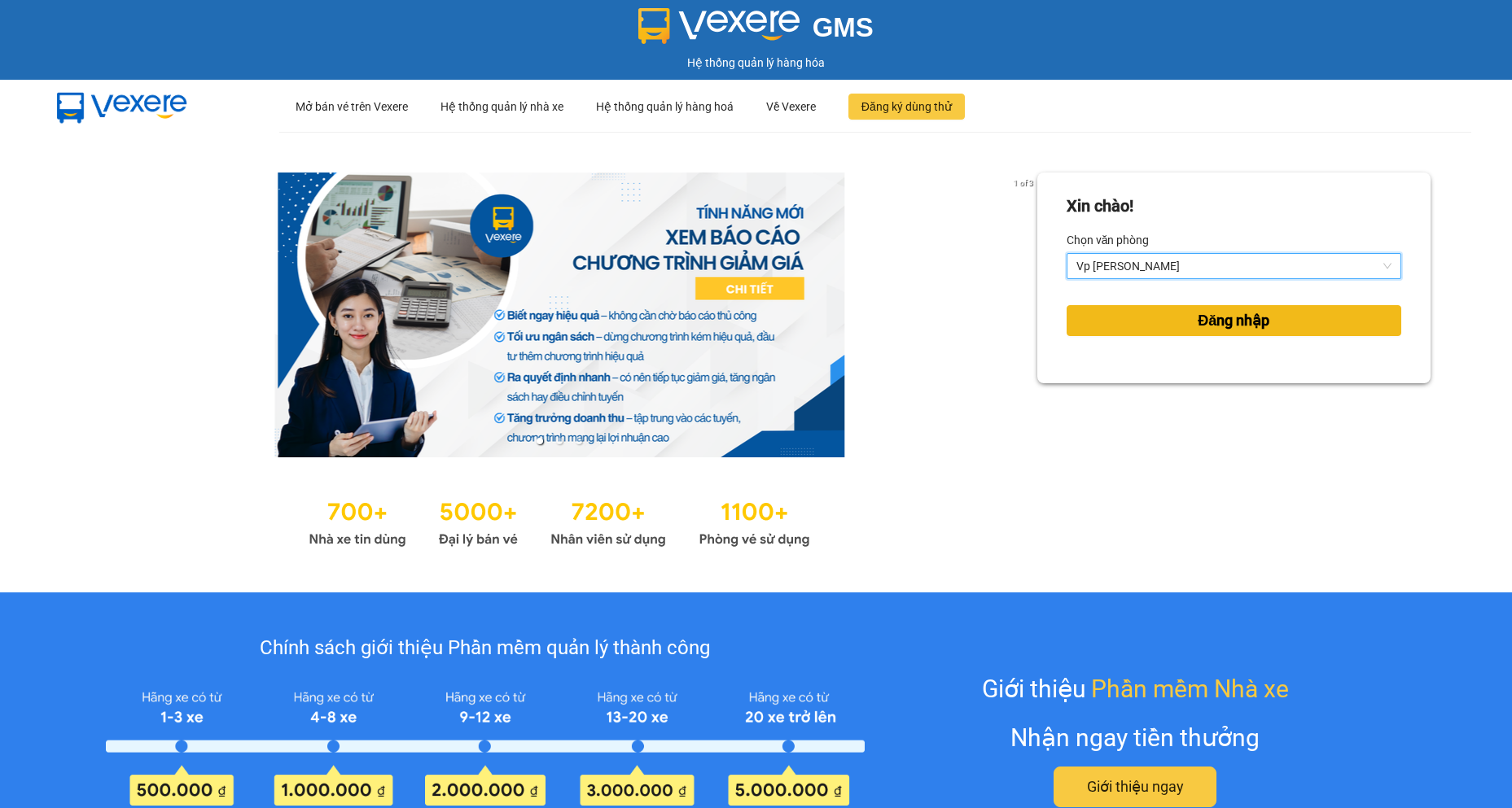
click at [1114, 313] on button "Đăng nhập" at bounding box center [1233, 321] width 334 height 31
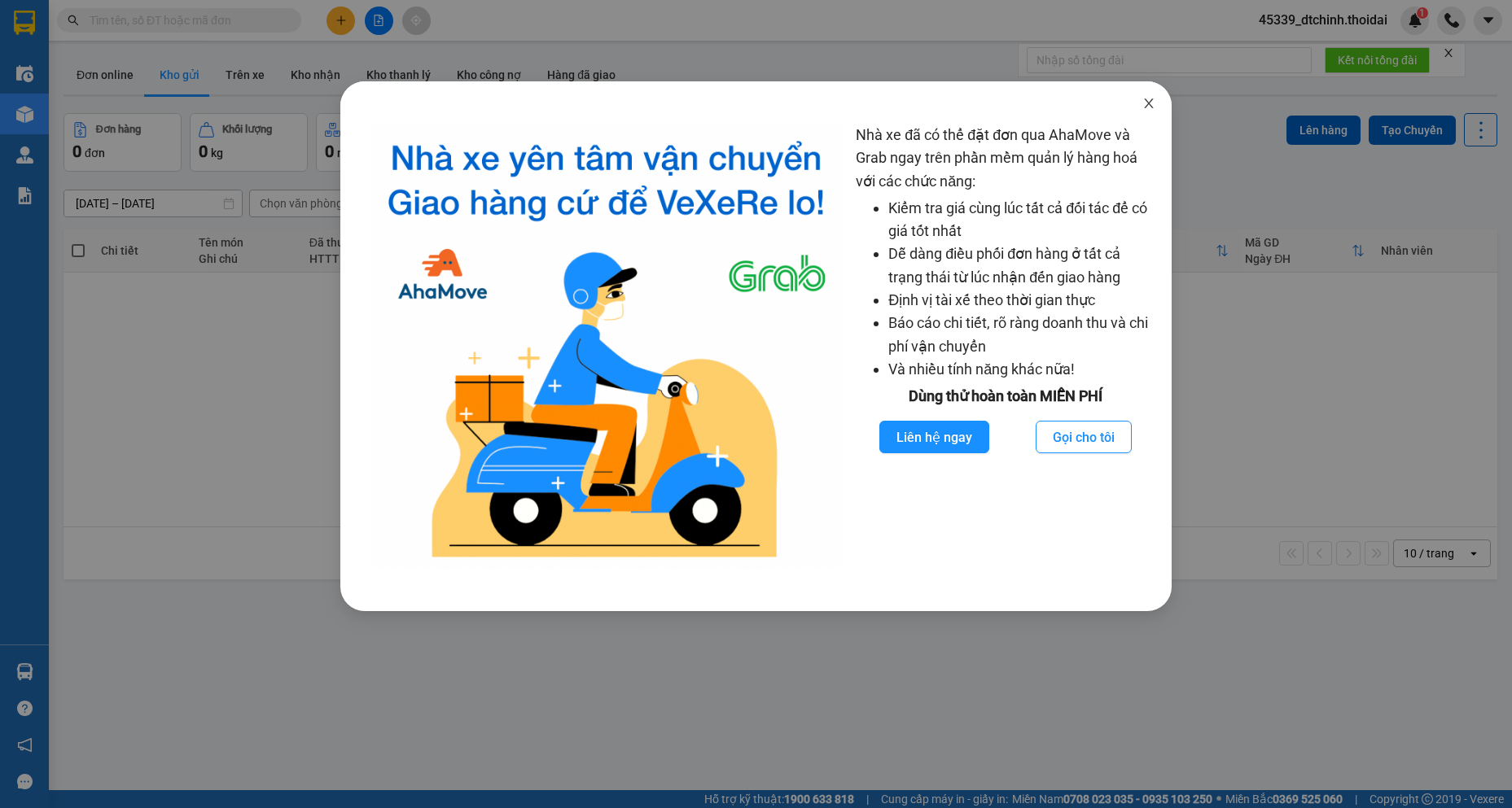
click at [1145, 91] on span "Close" at bounding box center [1149, 104] width 46 height 46
